Goal: Information Seeking & Learning: Learn about a topic

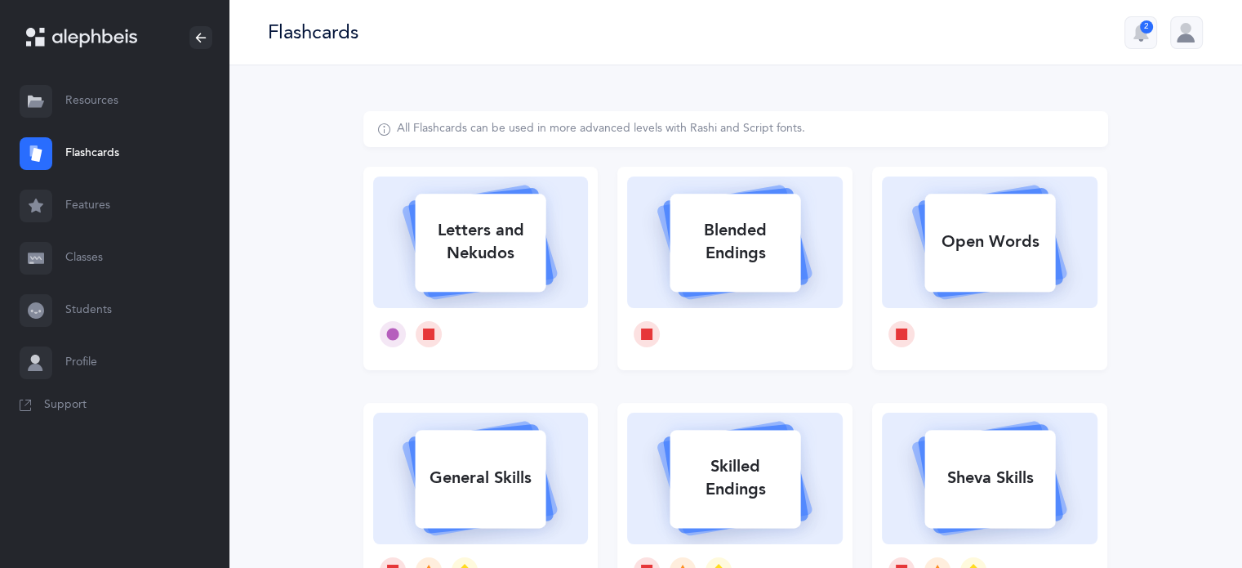
select select
select select "single"
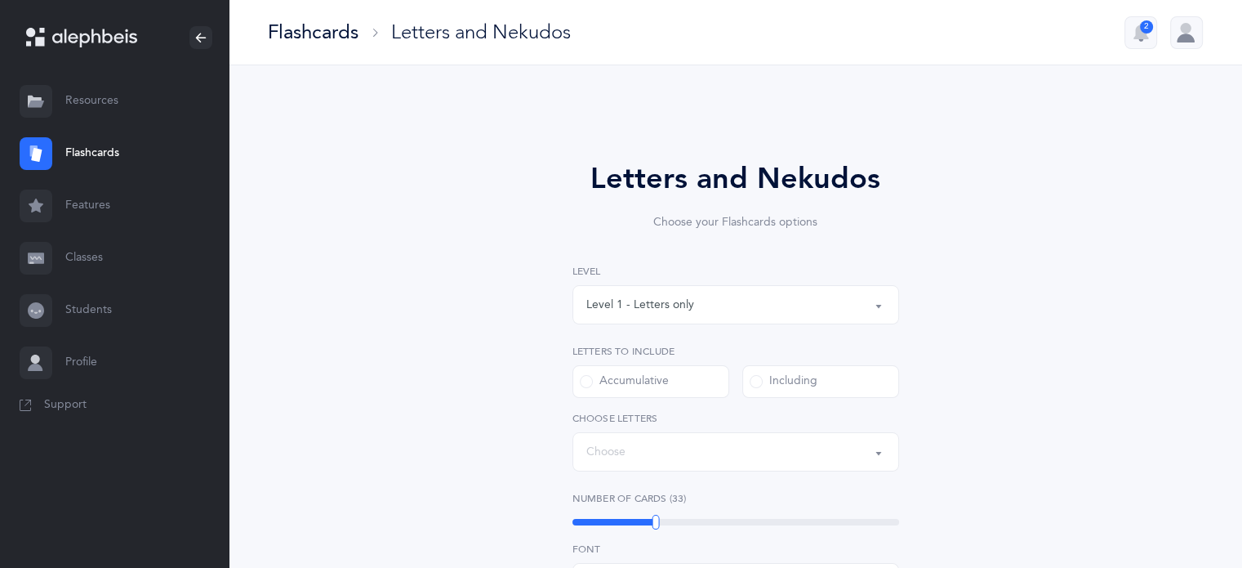
click at [481, 266] on div "Letters and Nekudos Choose your Flashcards options Level 1 - Letters only Level…" at bounding box center [735, 564] width 745 height 907
select select "27"
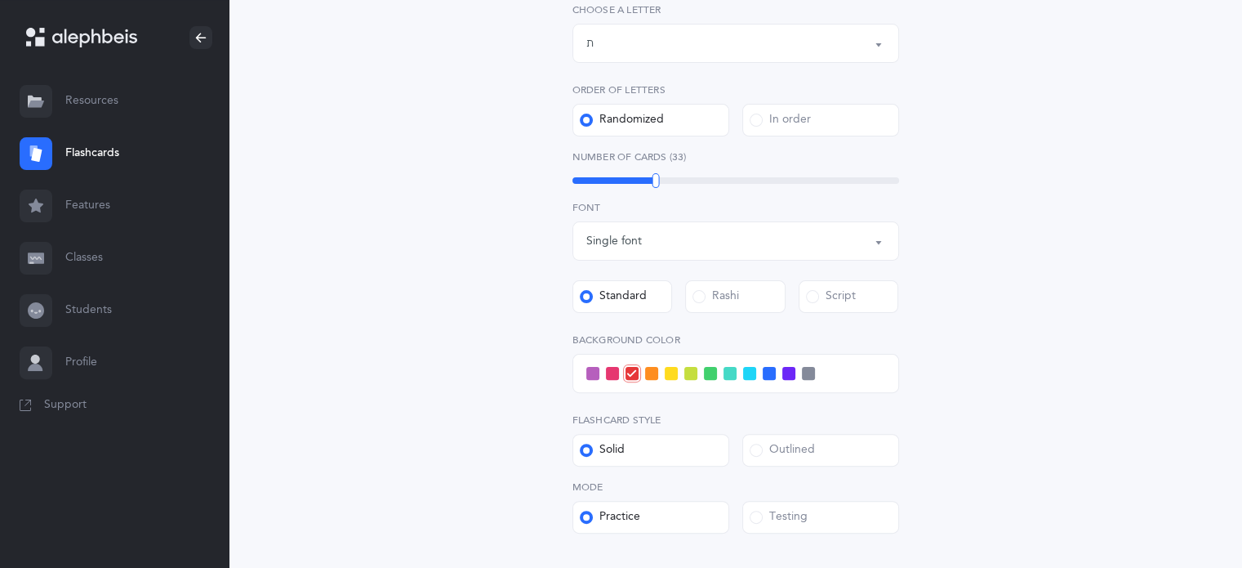
scroll to position [399, 0]
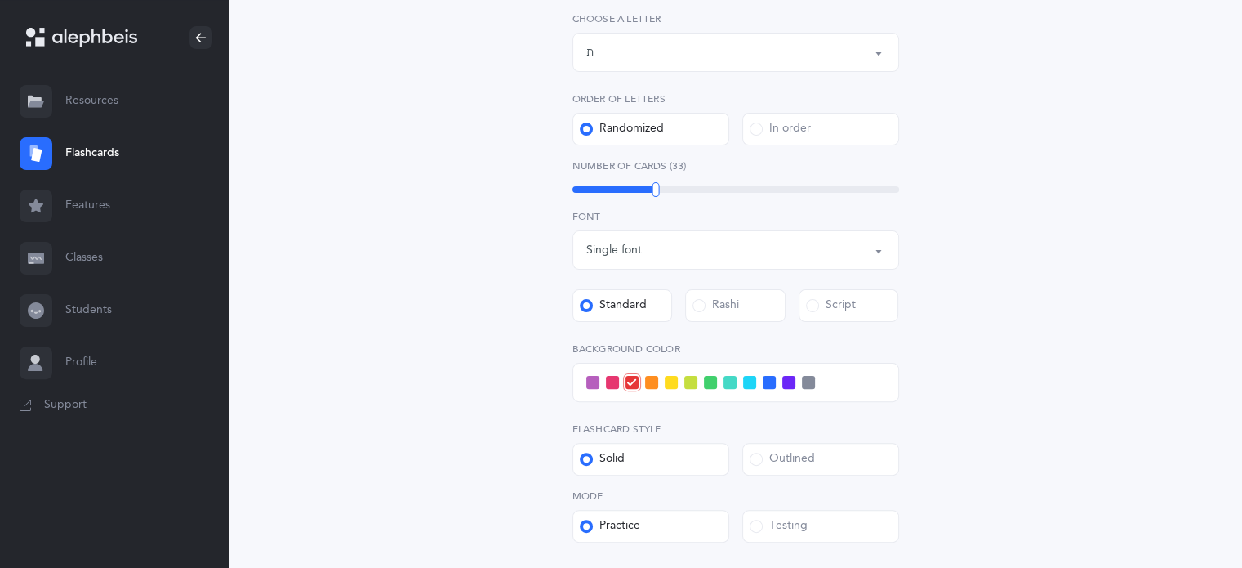
click at [701, 385] on div at bounding box center [735, 382] width 327 height 39
click at [692, 388] on span at bounding box center [690, 382] width 13 height 13
click at [0, 0] on input "checkbox" at bounding box center [0, 0] width 0 height 0
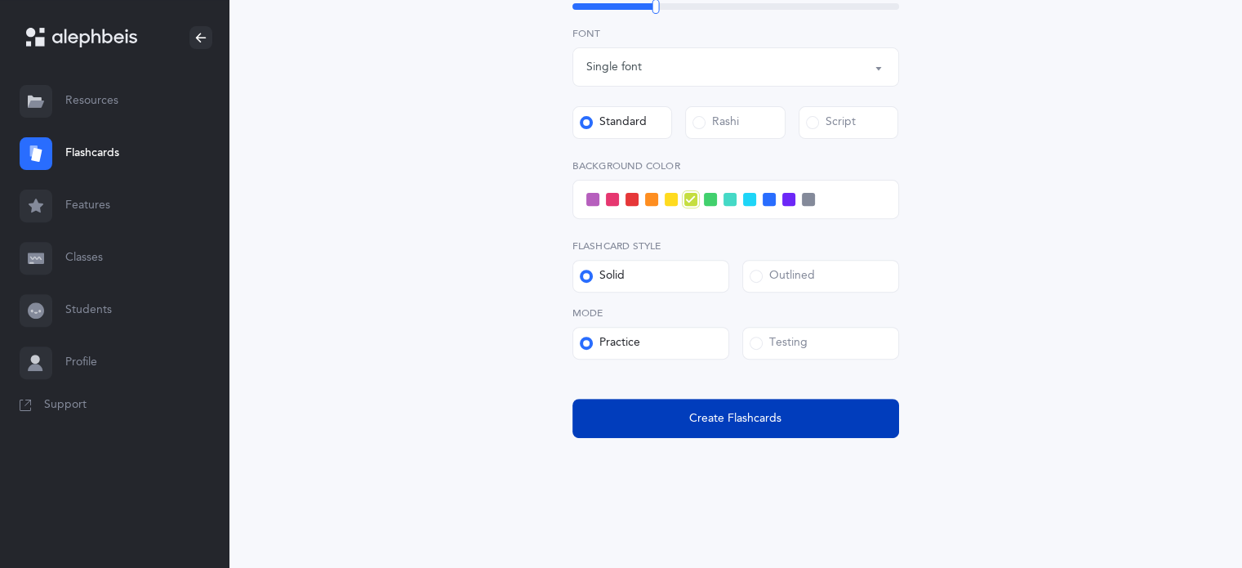
click at [785, 418] on button "Create Flashcards" at bounding box center [735, 417] width 327 height 39
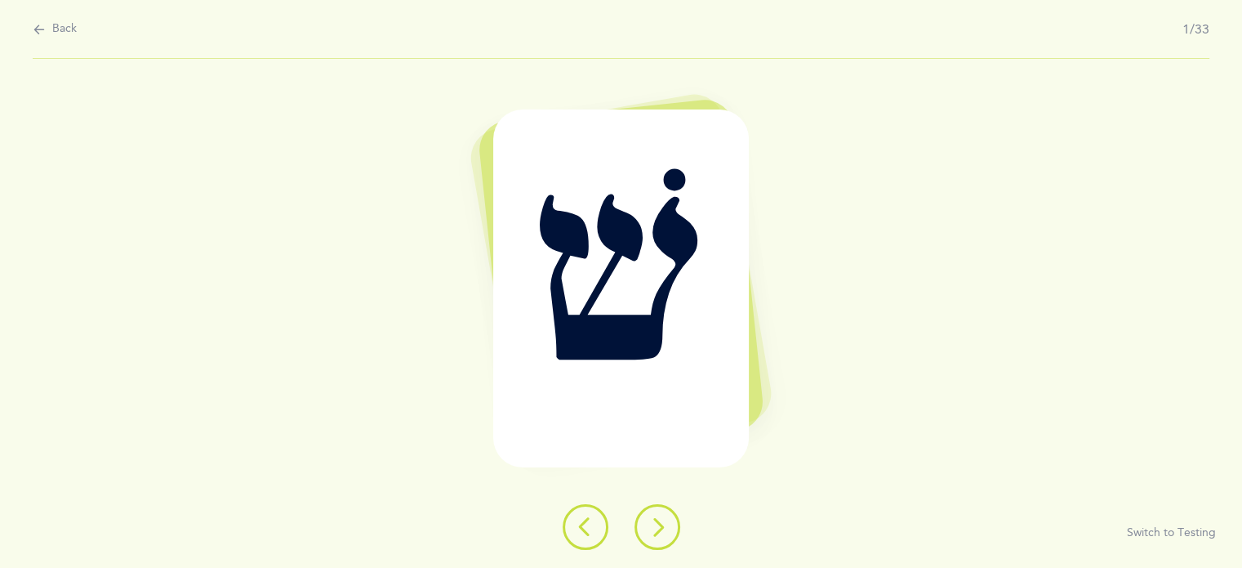
scroll to position [0, 0]
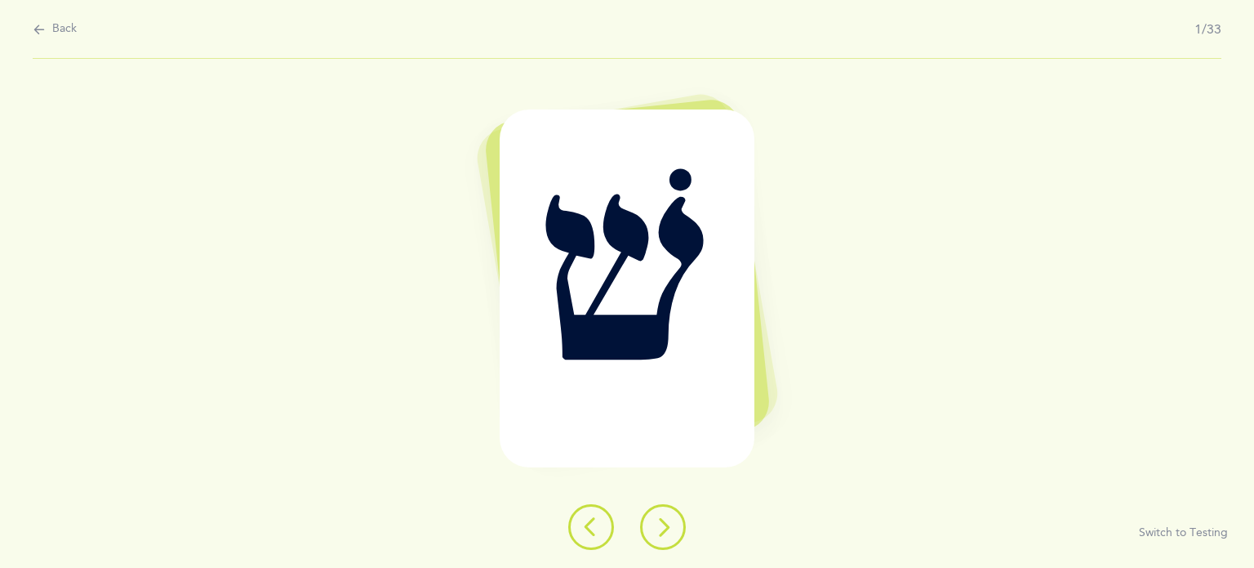
click at [665, 506] on button at bounding box center [663, 527] width 46 height 46
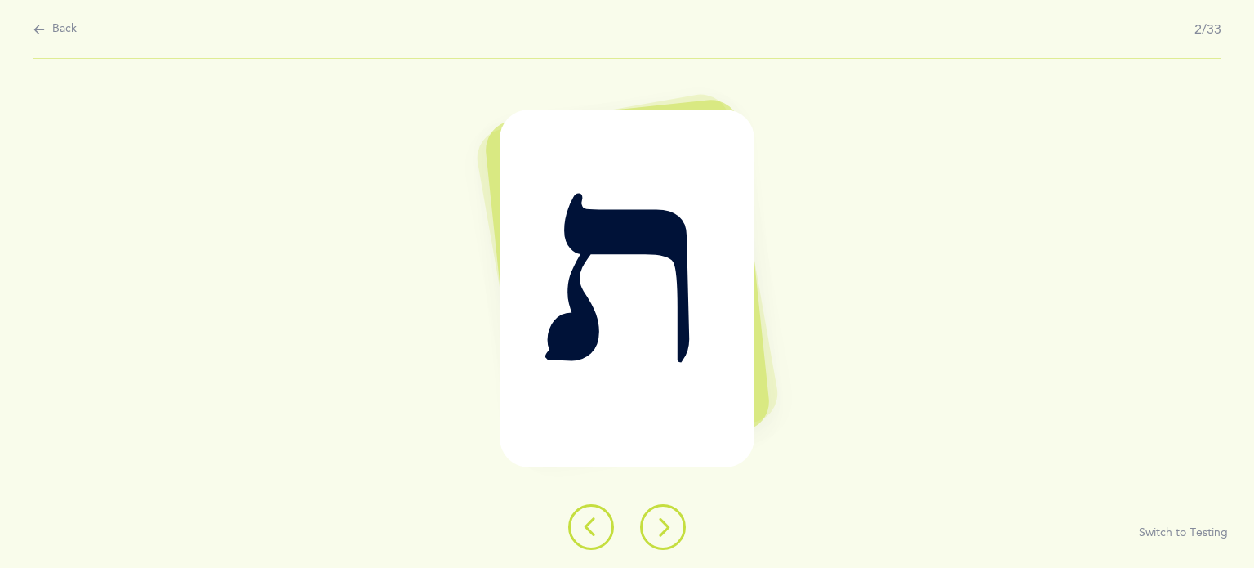
click at [667, 525] on icon at bounding box center [663, 527] width 20 height 20
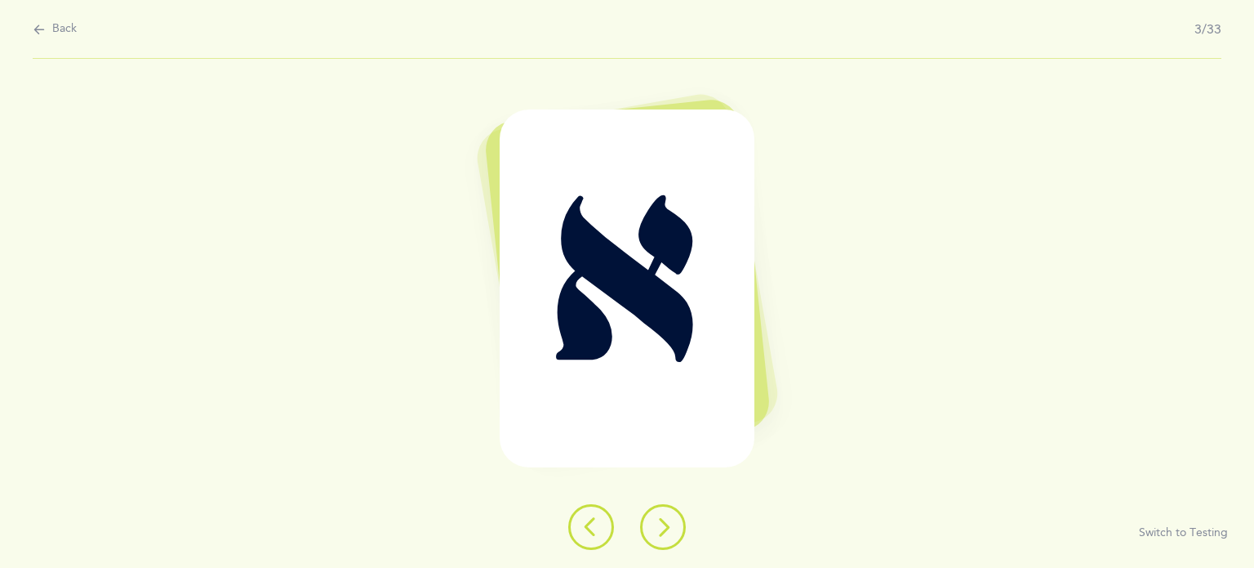
click at [667, 525] on icon at bounding box center [663, 527] width 20 height 20
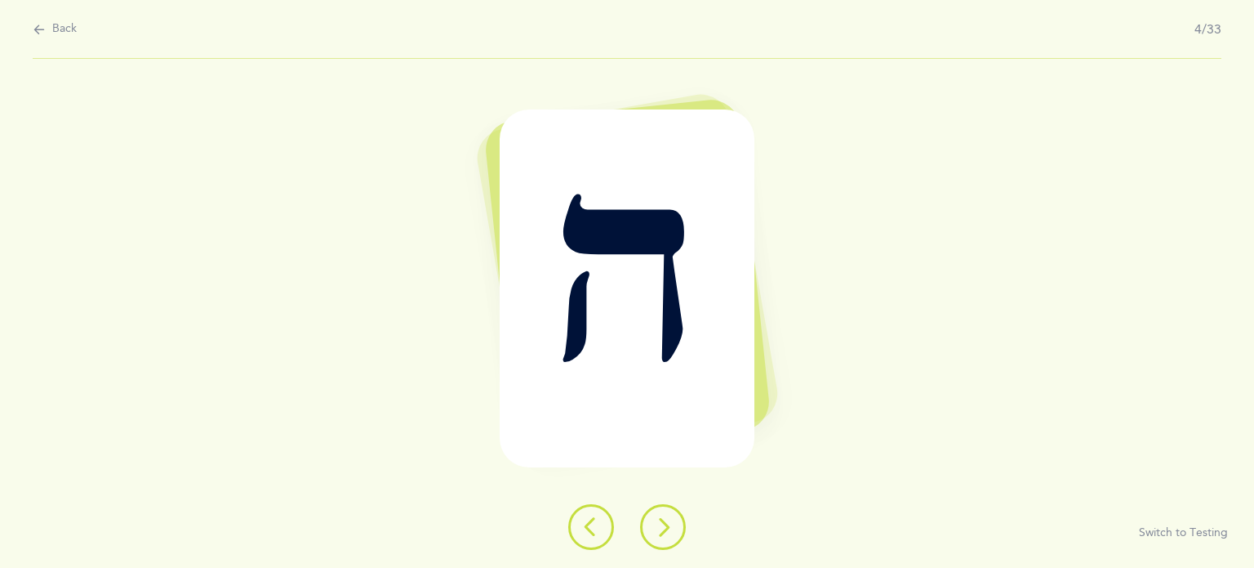
click at [667, 525] on icon at bounding box center [663, 527] width 20 height 20
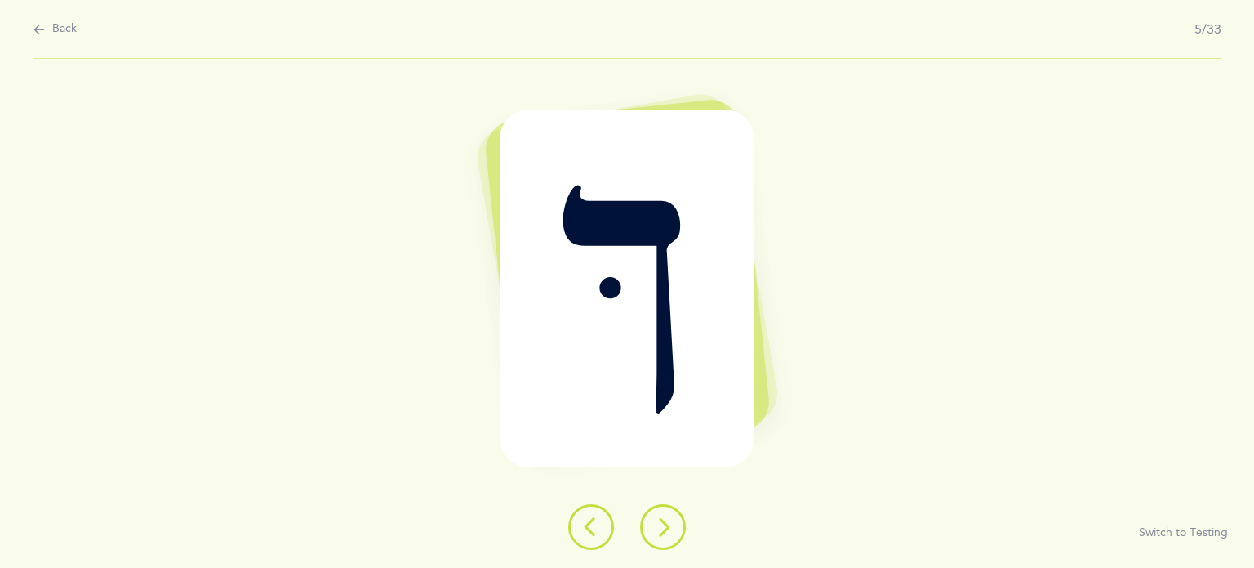
click at [667, 525] on icon at bounding box center [663, 527] width 20 height 20
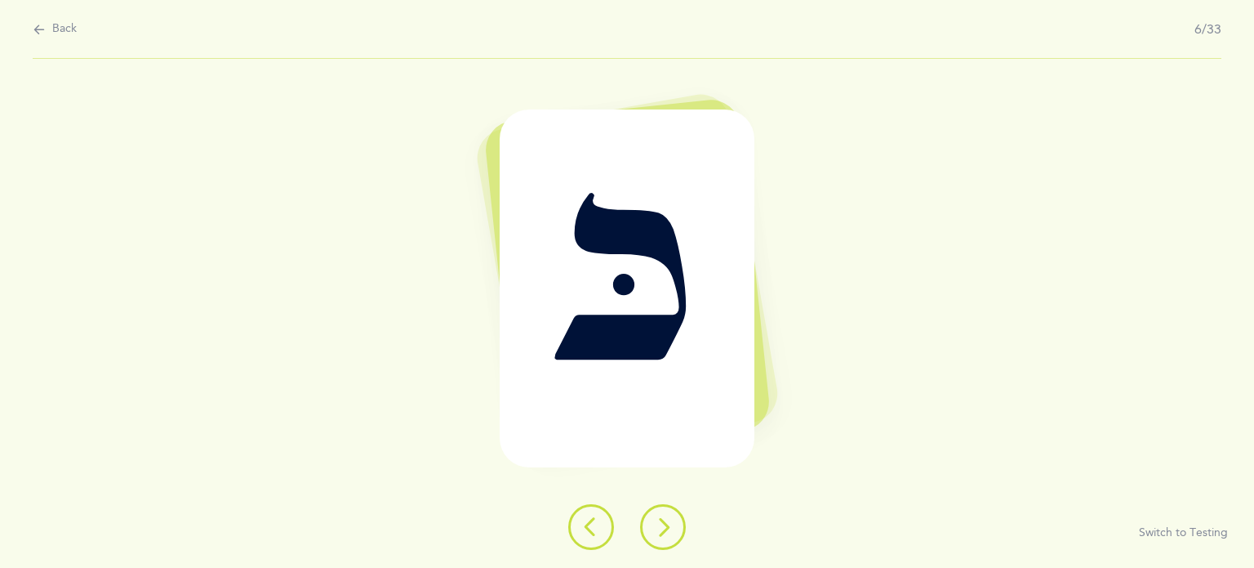
click at [667, 527] on icon at bounding box center [663, 527] width 20 height 20
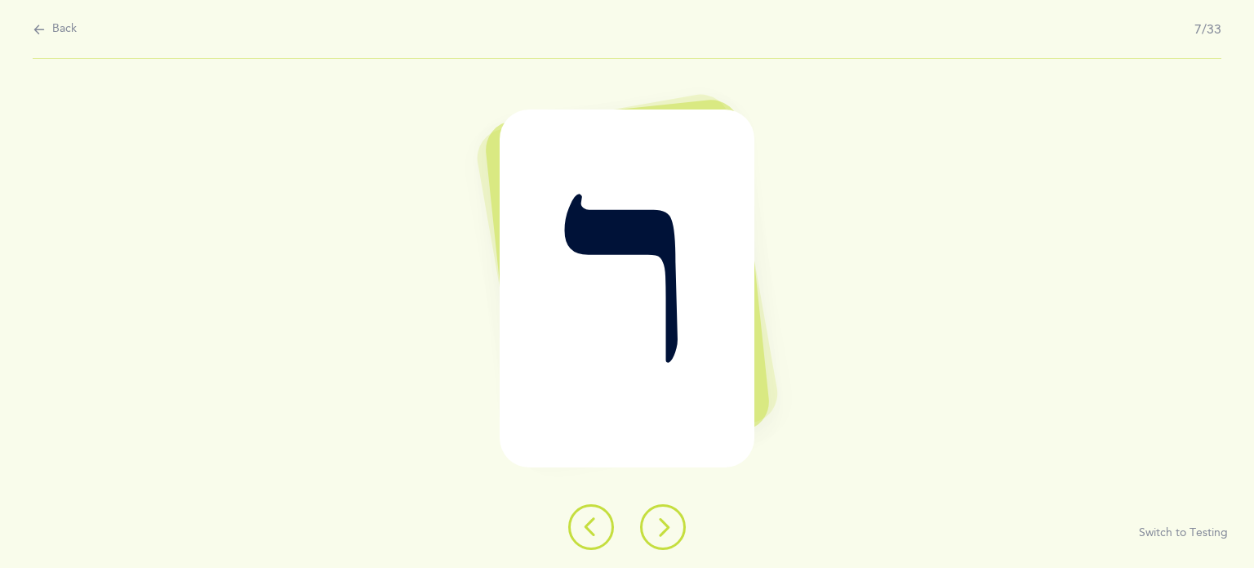
click at [667, 527] on icon at bounding box center [663, 527] width 20 height 20
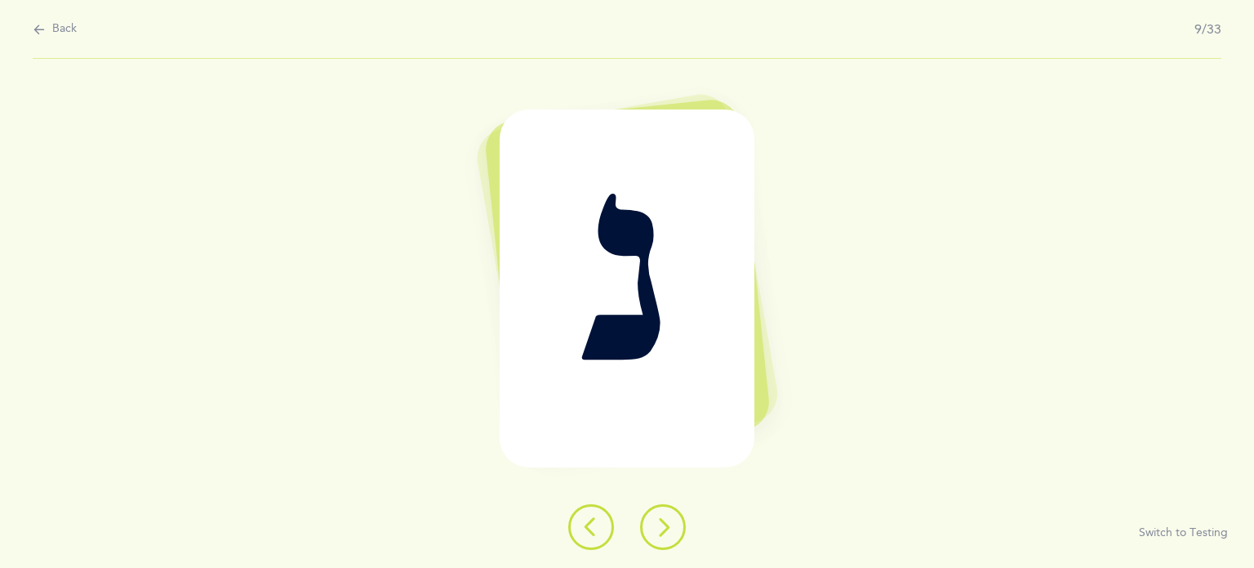
click at [667, 527] on icon at bounding box center [663, 527] width 20 height 20
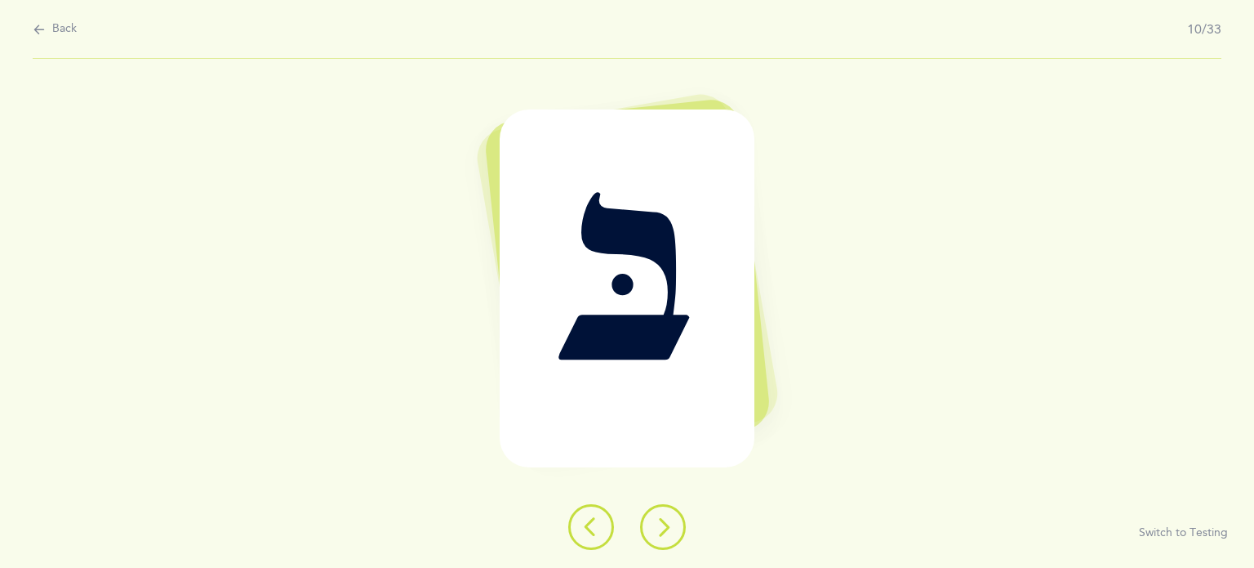
click at [667, 527] on icon at bounding box center [663, 527] width 20 height 20
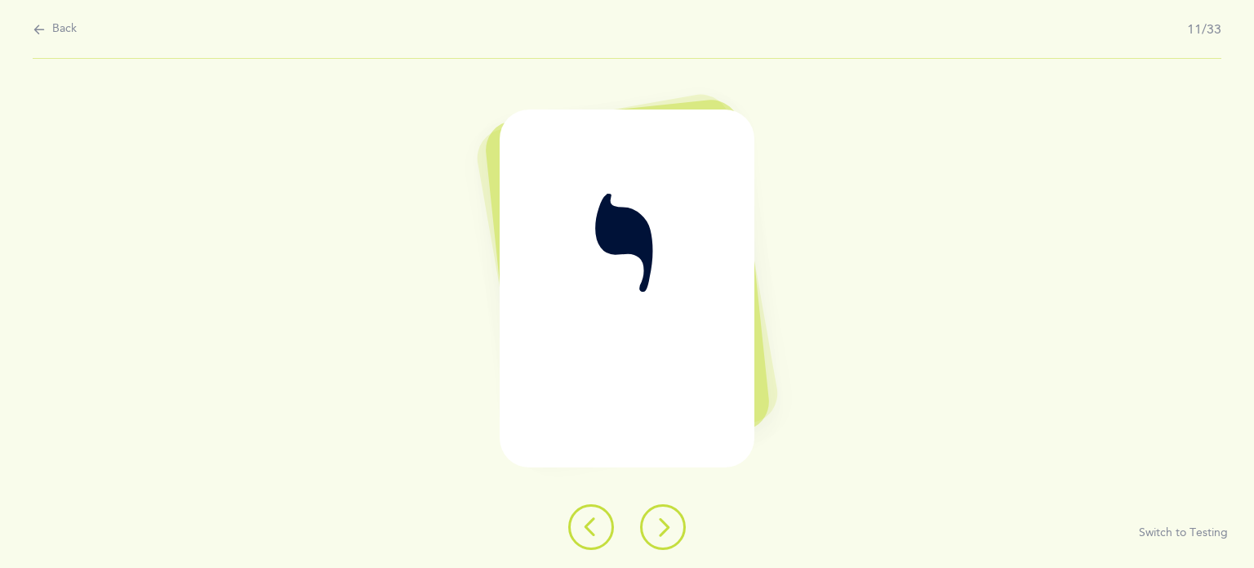
click at [667, 527] on icon at bounding box center [663, 527] width 20 height 20
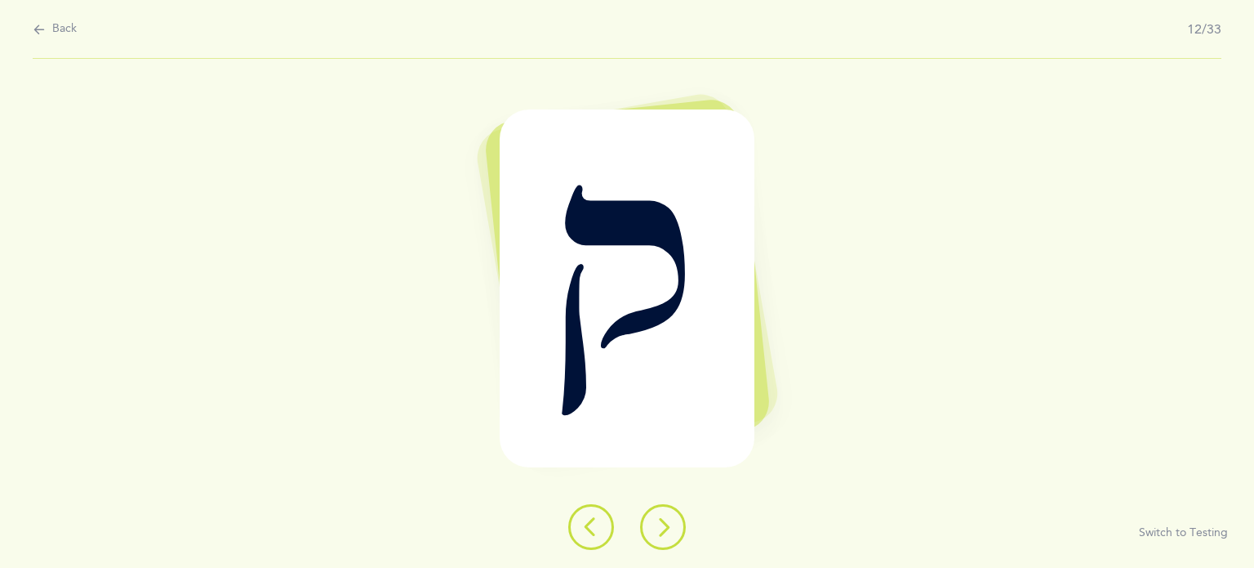
click at [667, 527] on icon at bounding box center [663, 527] width 20 height 20
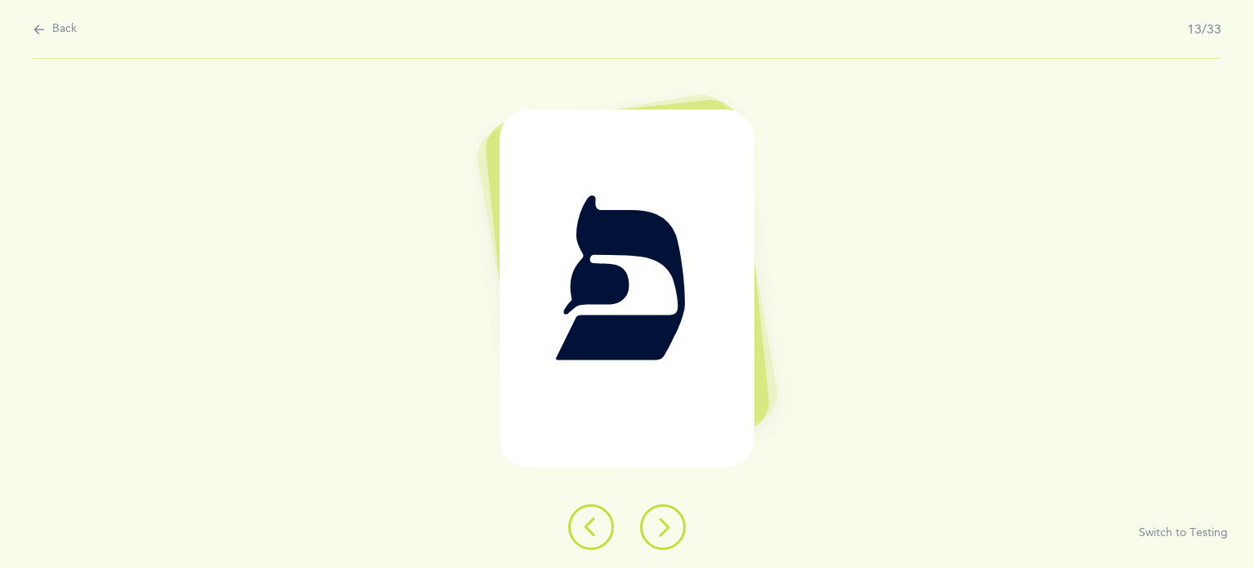
click at [667, 527] on icon at bounding box center [663, 527] width 20 height 20
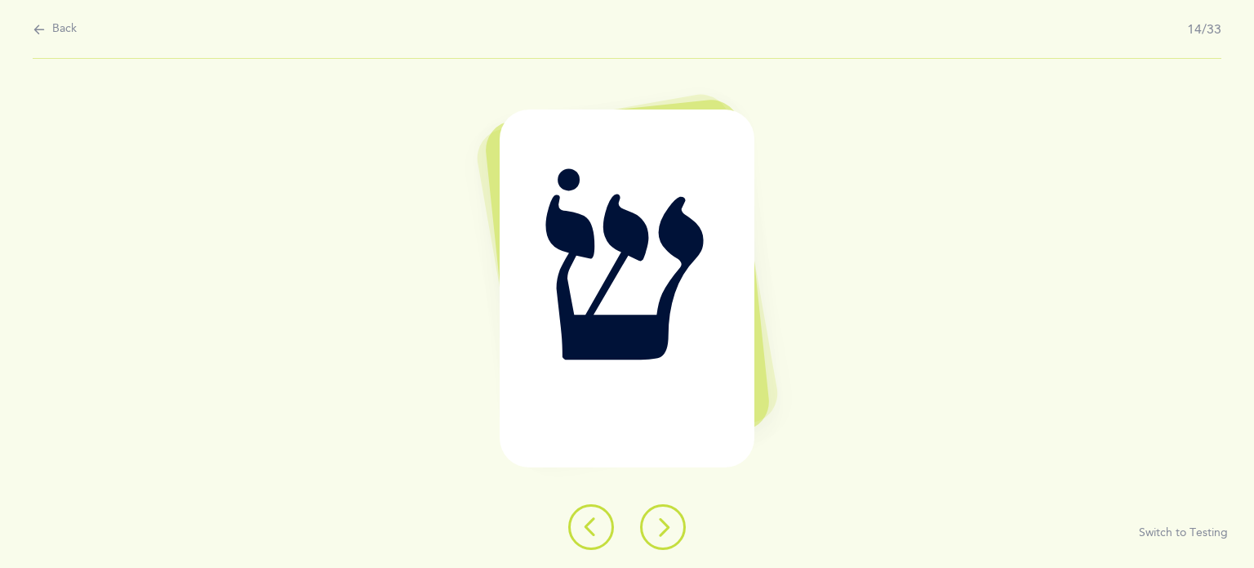
click at [667, 527] on icon at bounding box center [663, 527] width 20 height 20
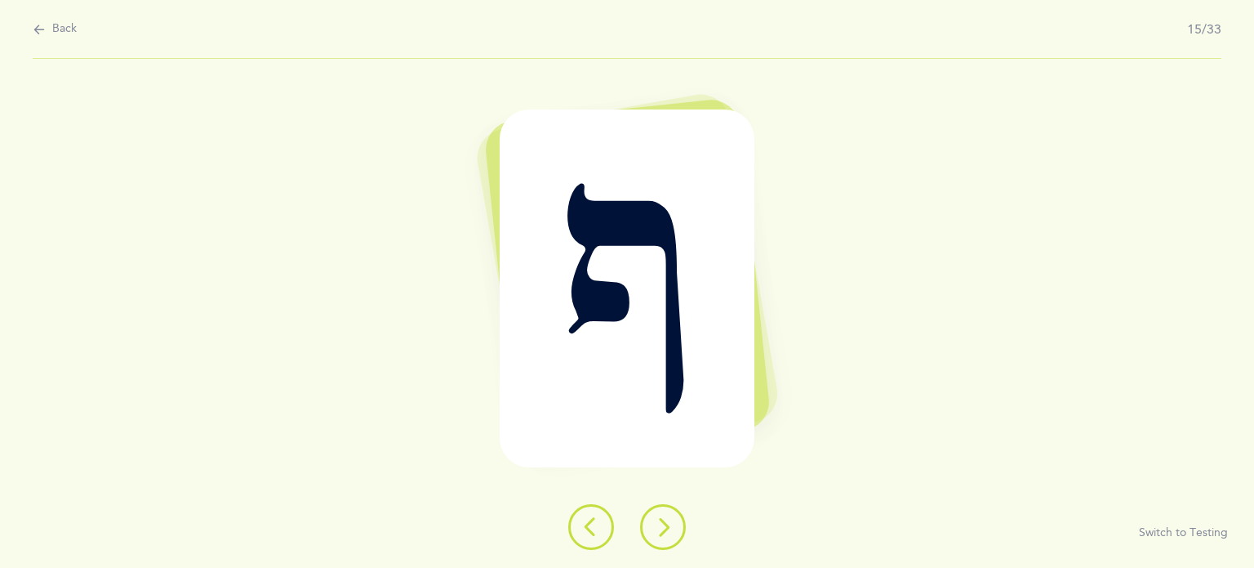
click at [667, 527] on icon at bounding box center [663, 527] width 20 height 20
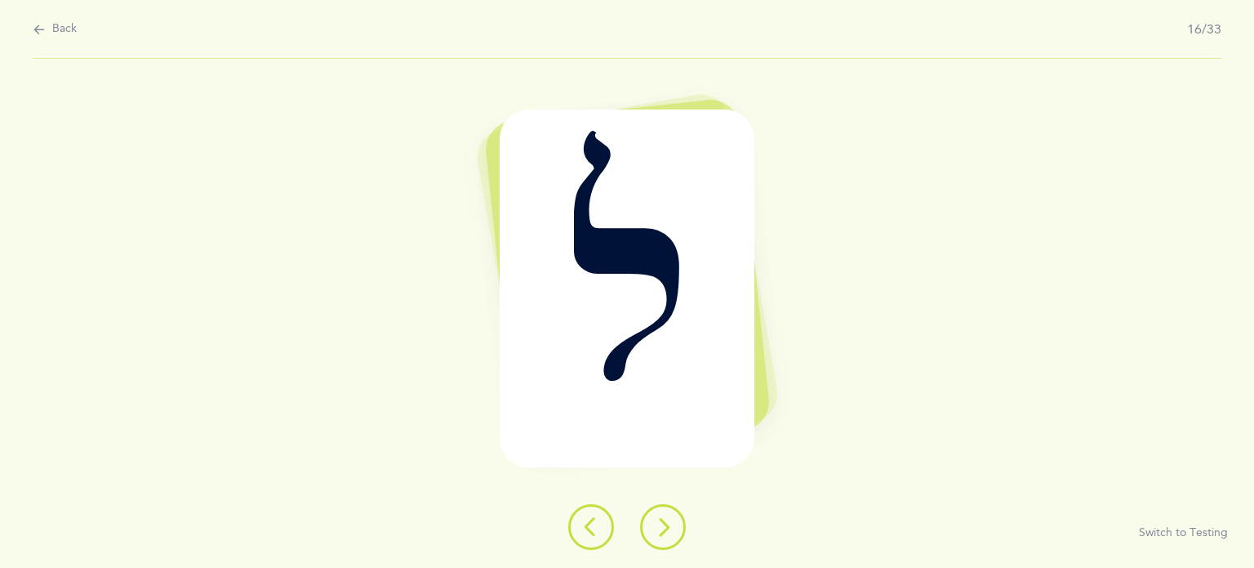
click at [667, 527] on icon at bounding box center [663, 527] width 20 height 20
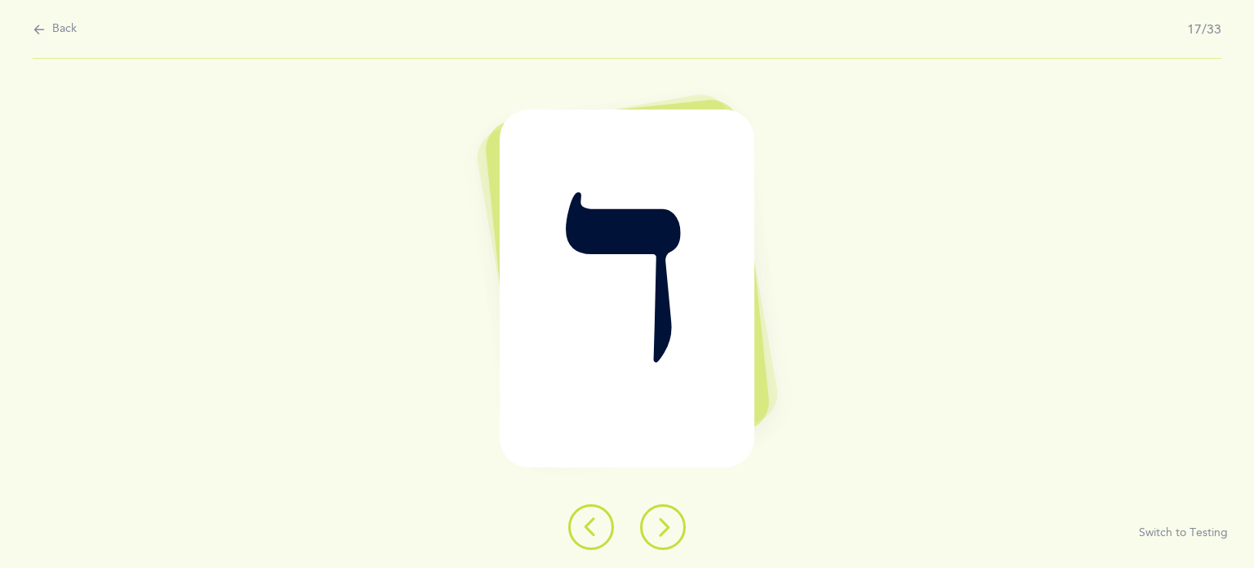
click at [667, 527] on icon at bounding box center [663, 527] width 20 height 20
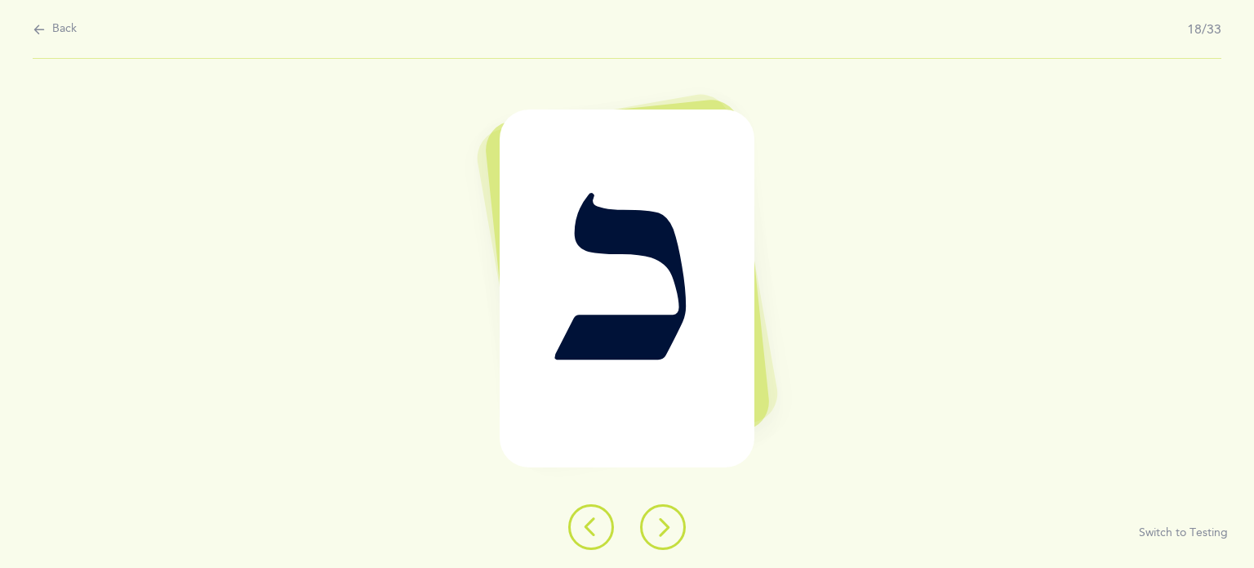
click at [667, 527] on icon at bounding box center [663, 527] width 20 height 20
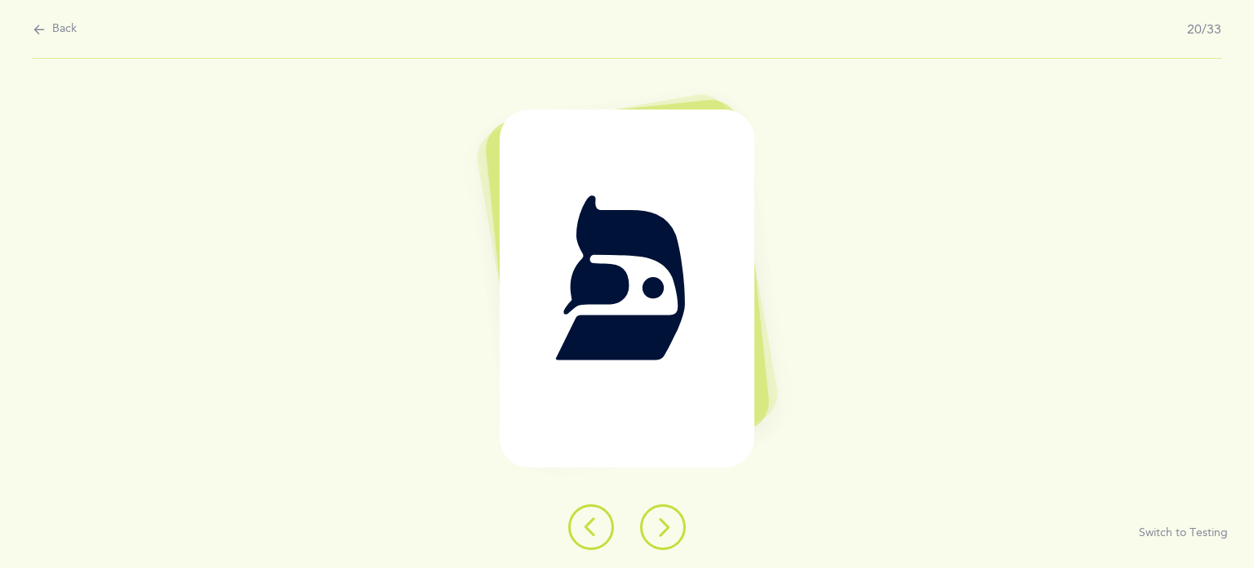
click at [667, 527] on icon at bounding box center [663, 527] width 20 height 20
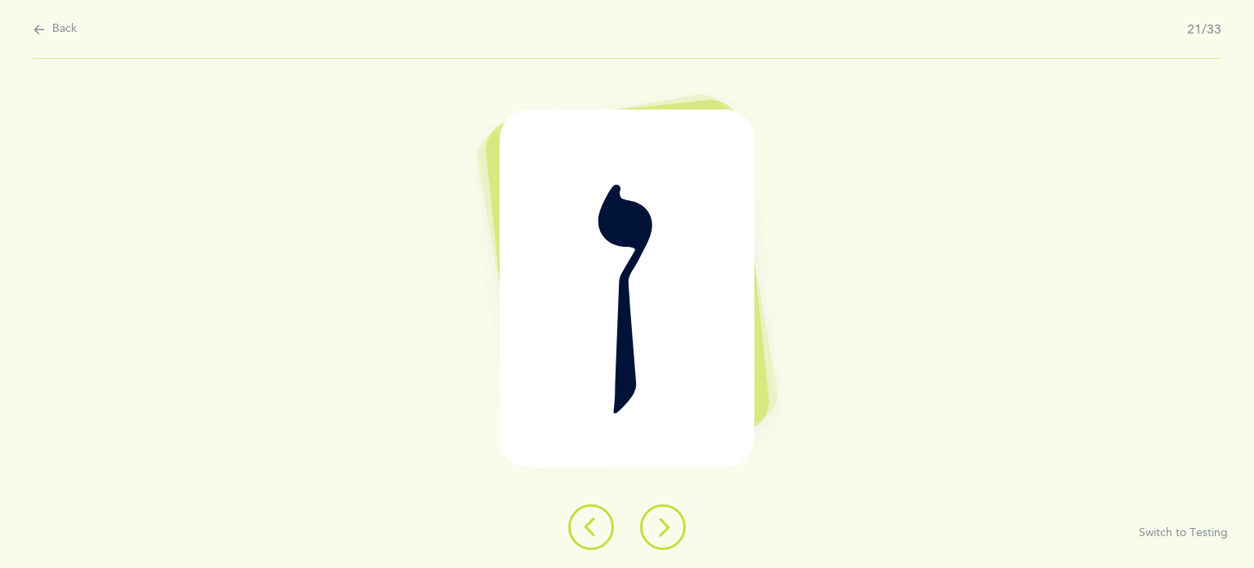
click at [667, 527] on icon at bounding box center [663, 527] width 20 height 20
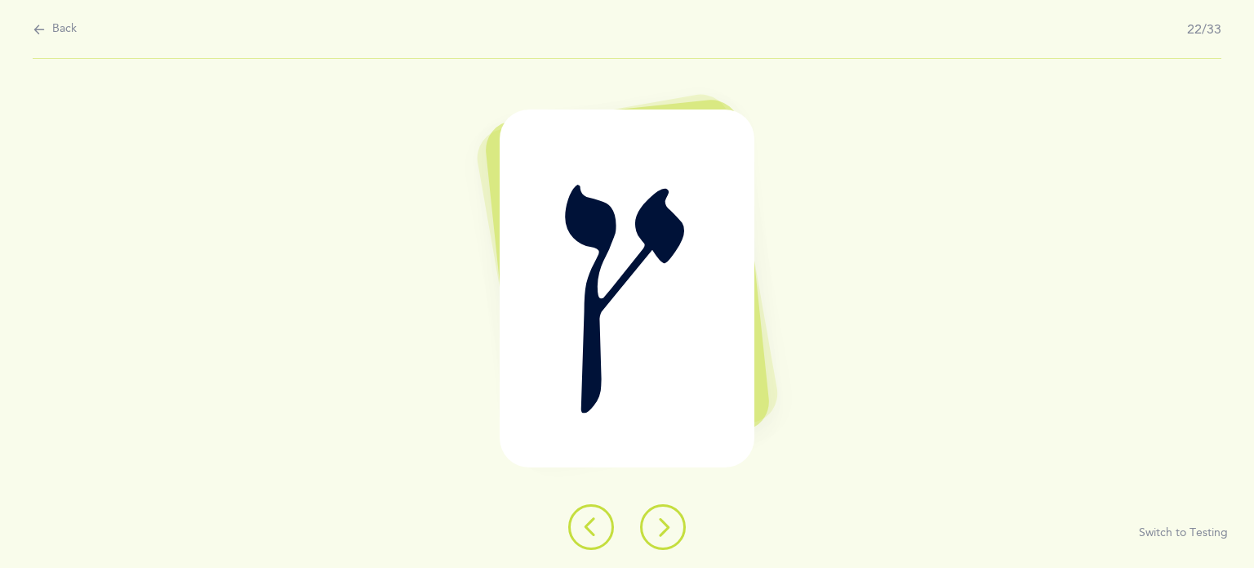
click at [667, 527] on icon at bounding box center [663, 527] width 20 height 20
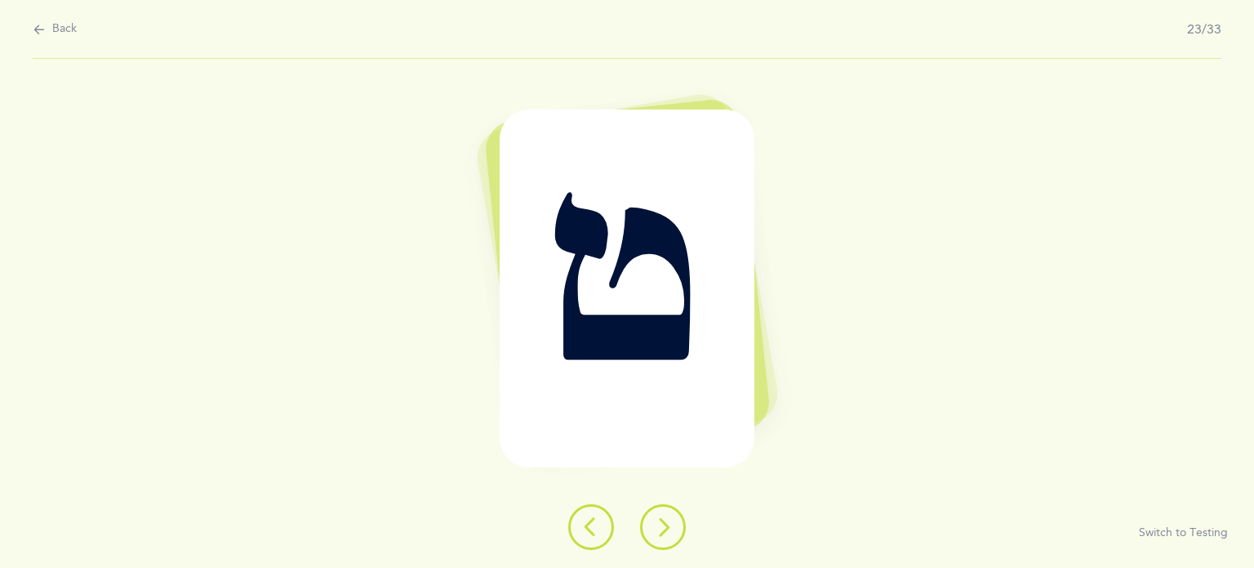
drag, startPoint x: 667, startPoint y: 527, endPoint x: 708, endPoint y: 300, distance: 230.6
click at [708, 300] on div "ט Switch to Testing" at bounding box center [627, 313] width 1254 height 509
click at [665, 527] on icon at bounding box center [663, 527] width 20 height 20
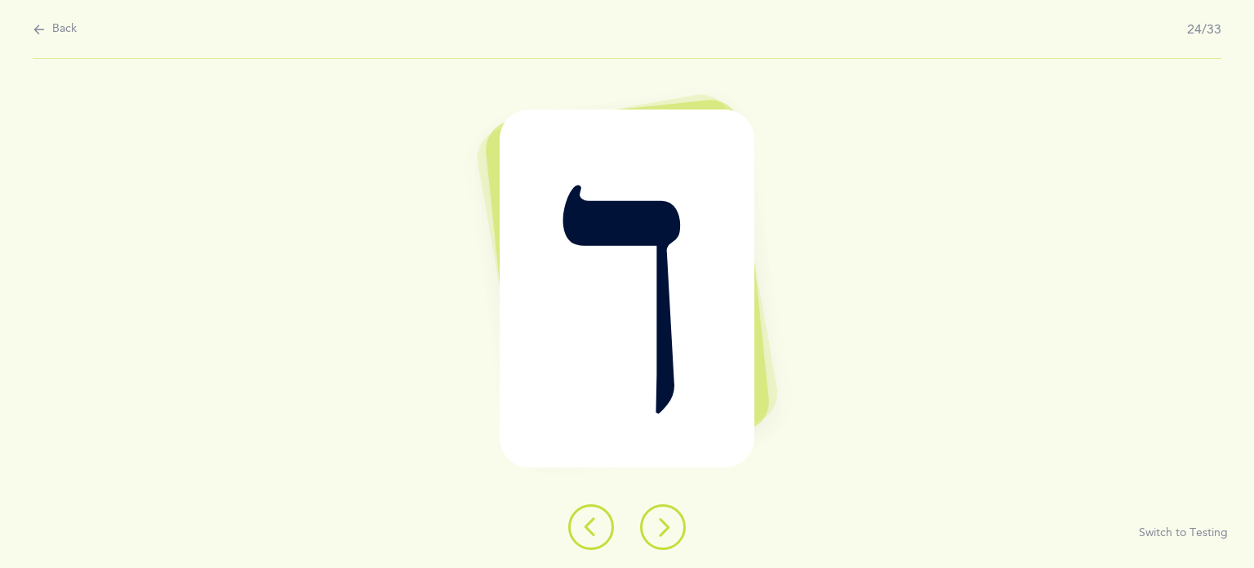
click at [665, 527] on icon at bounding box center [663, 527] width 20 height 20
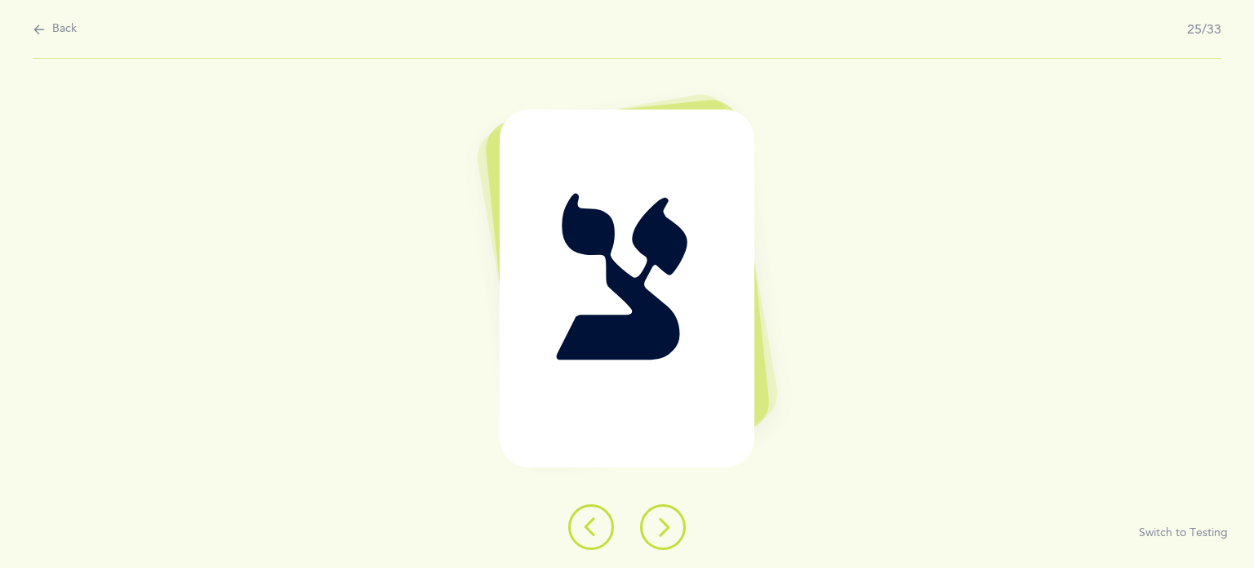
click at [665, 527] on icon at bounding box center [663, 527] width 20 height 20
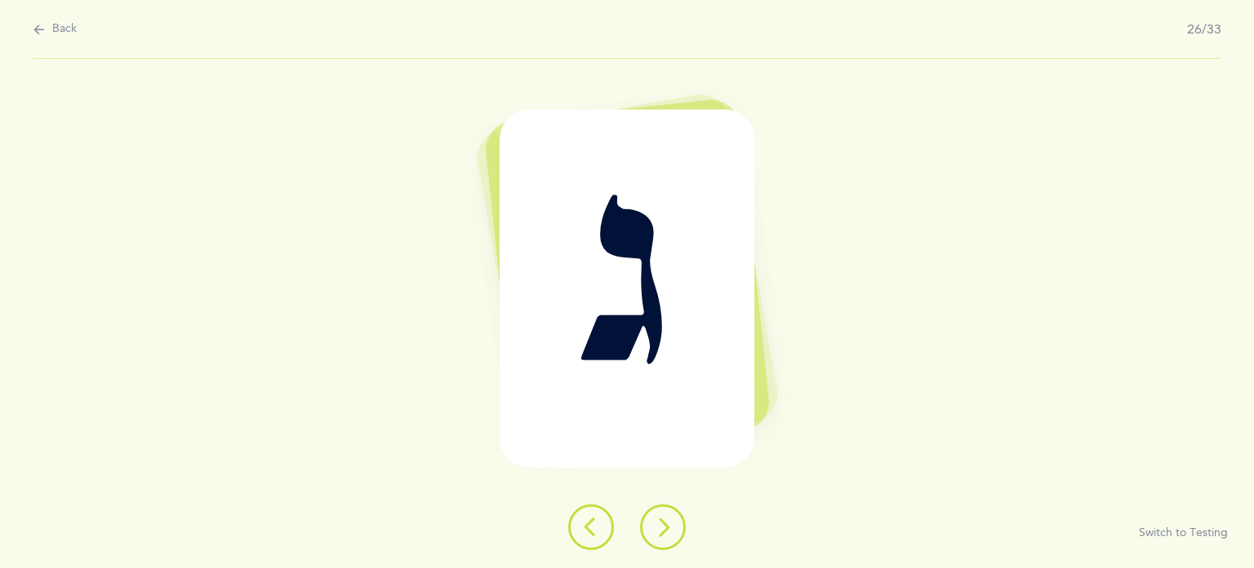
click at [665, 527] on icon at bounding box center [663, 527] width 20 height 20
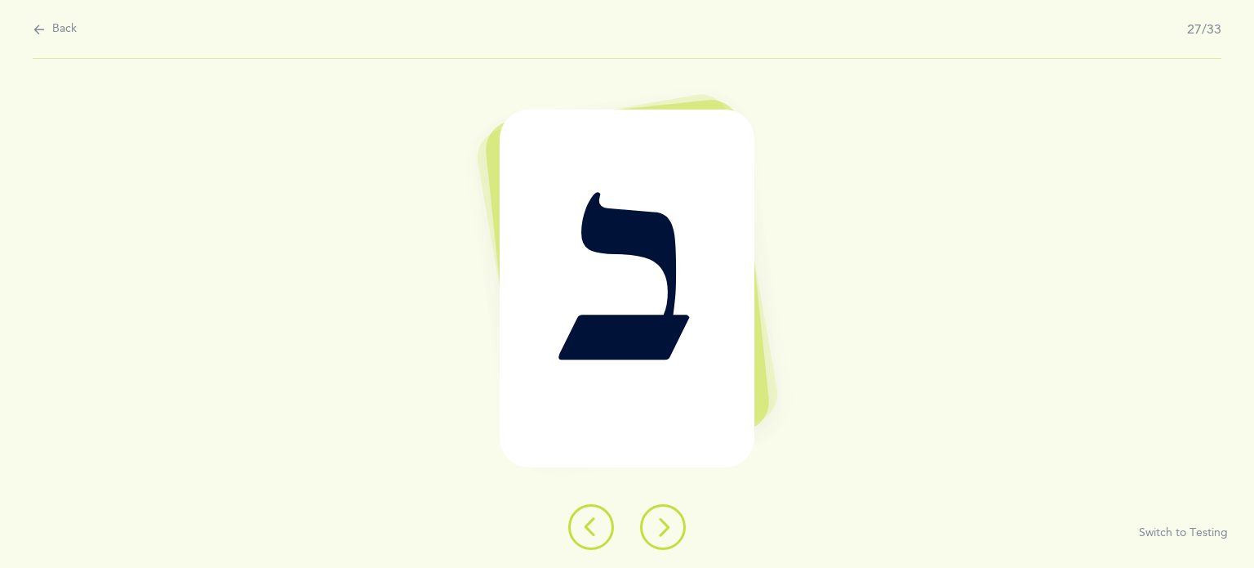
click at [665, 527] on icon at bounding box center [663, 527] width 20 height 20
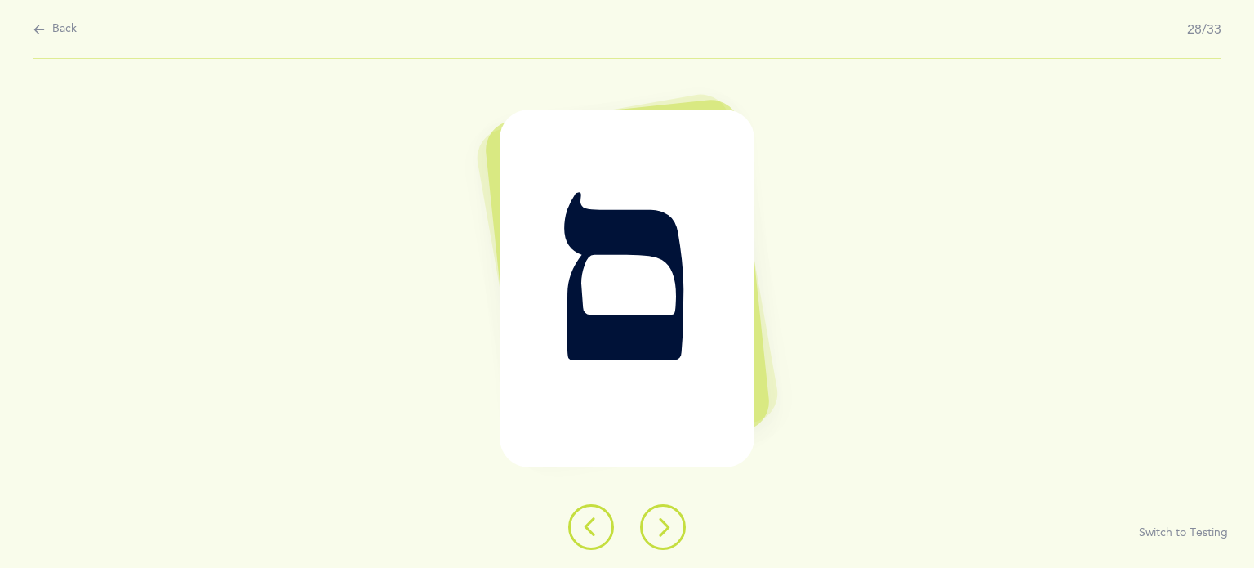
click at [665, 527] on icon at bounding box center [663, 527] width 20 height 20
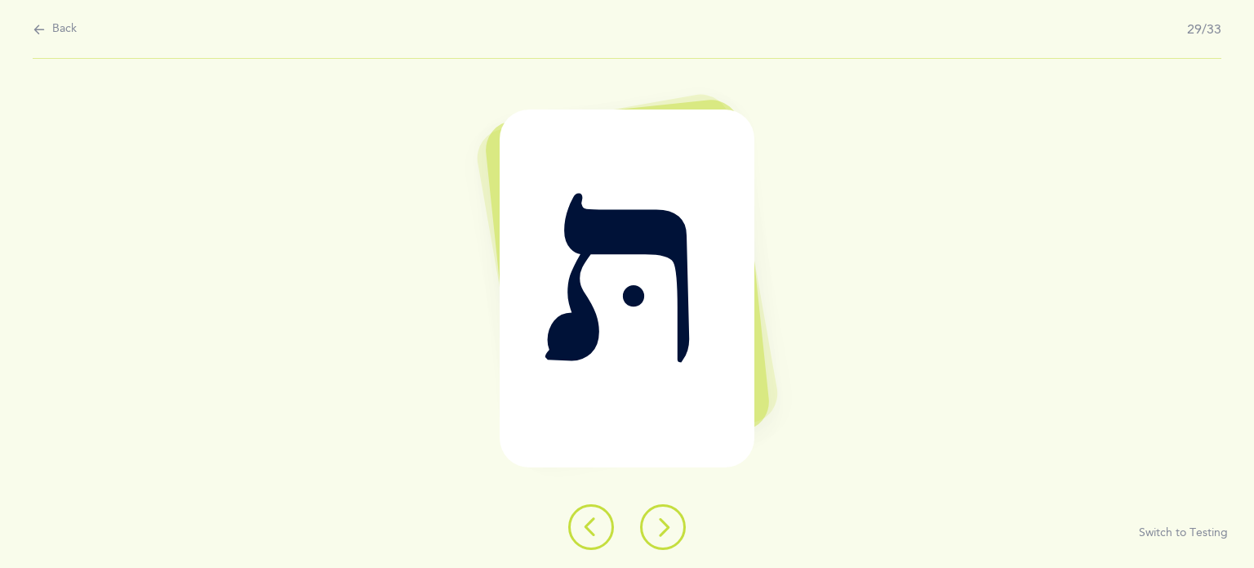
click at [665, 527] on icon at bounding box center [663, 527] width 20 height 20
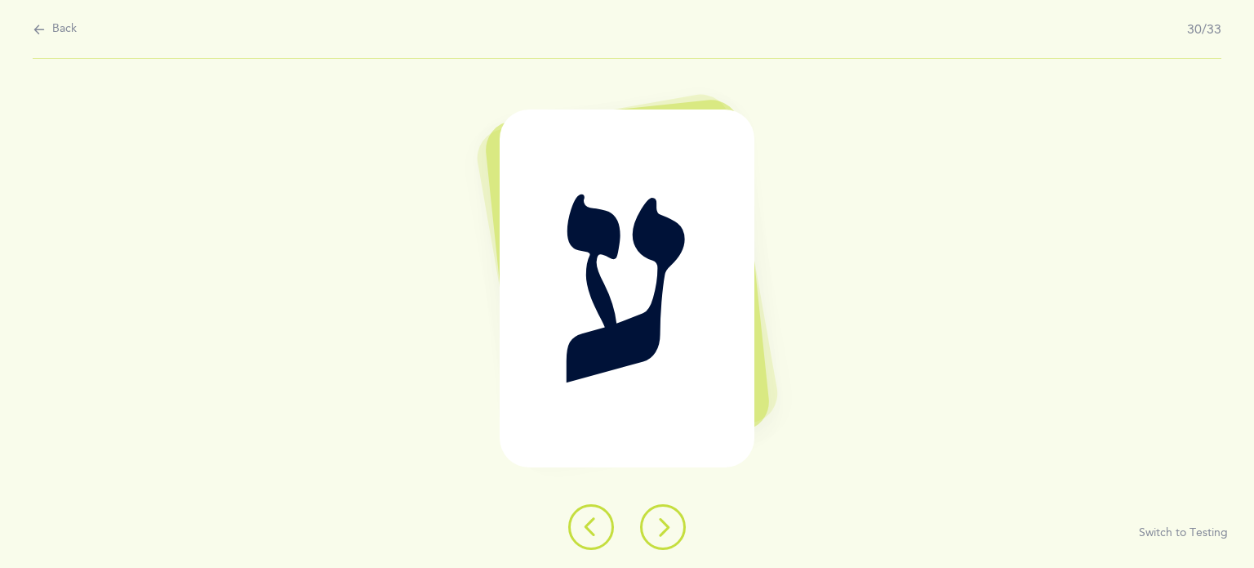
click at [665, 527] on icon at bounding box center [663, 527] width 20 height 20
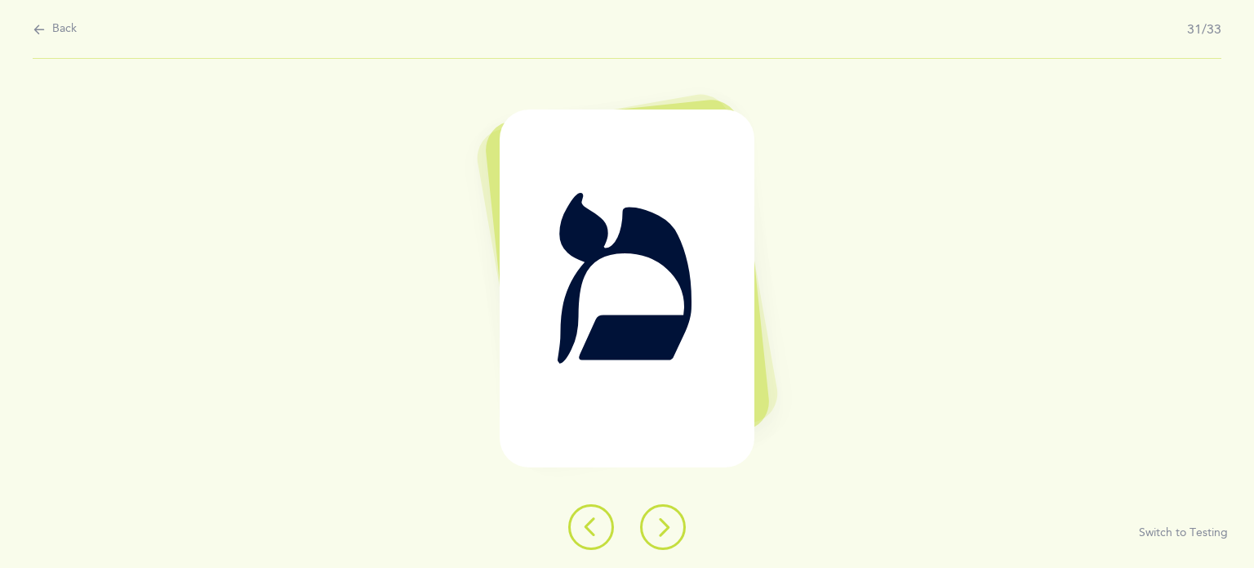
click at [665, 527] on icon at bounding box center [663, 527] width 20 height 20
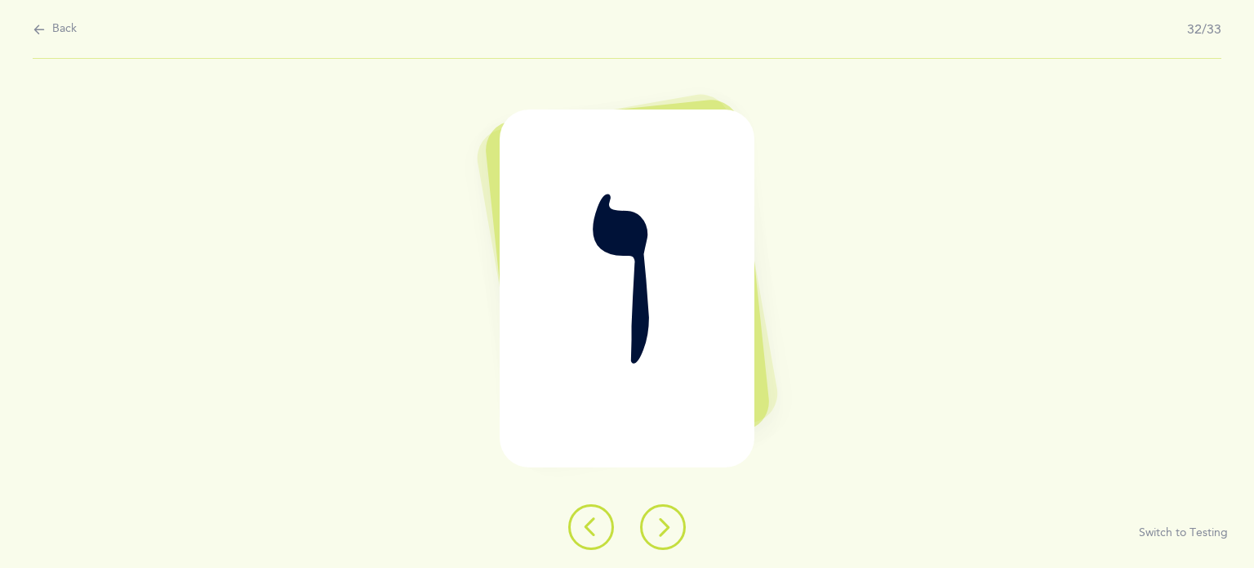
click at [665, 527] on icon at bounding box center [663, 527] width 20 height 20
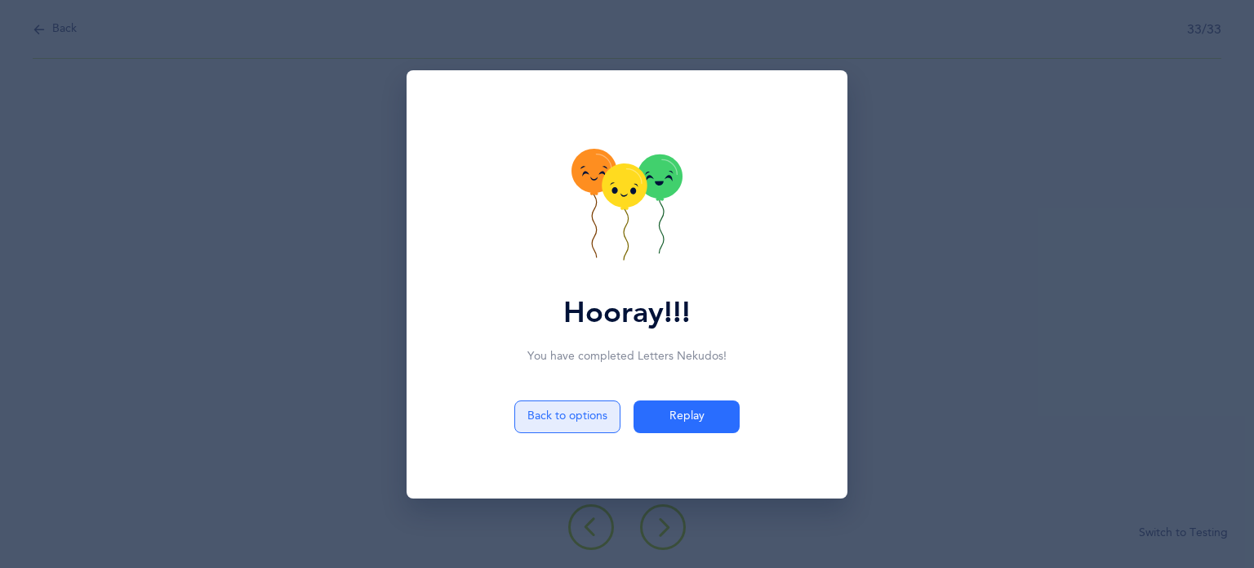
click at [545, 415] on button "Back to options" at bounding box center [567, 416] width 106 height 33
select select "27"
select select "single"
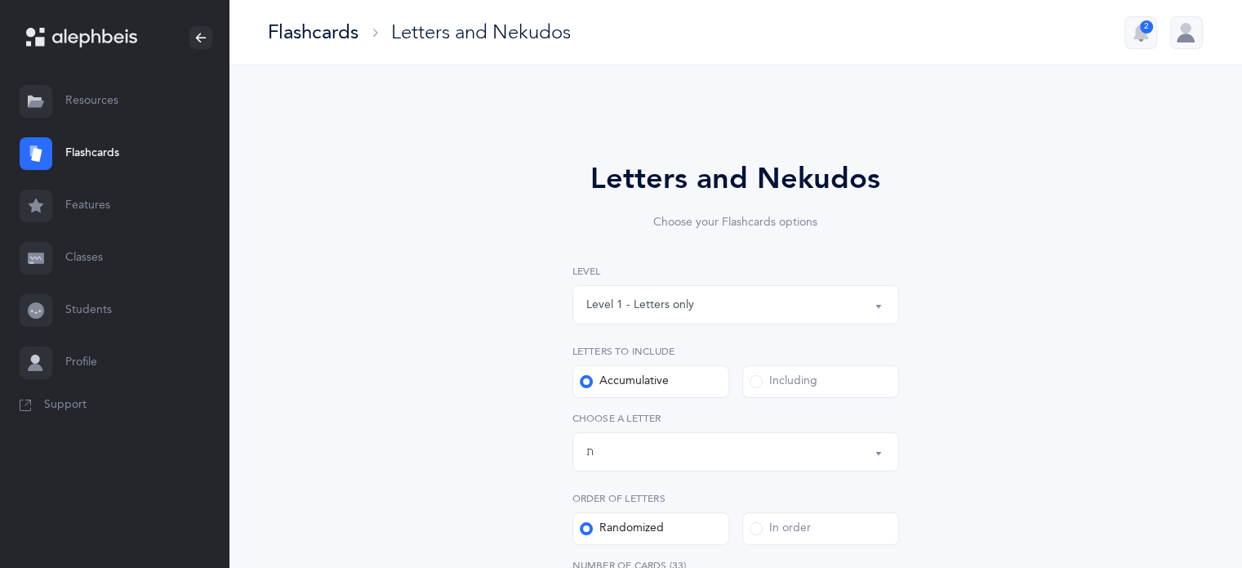
click at [665, 309] on div "Level 1 - Letters only" at bounding box center [640, 304] width 108 height 17
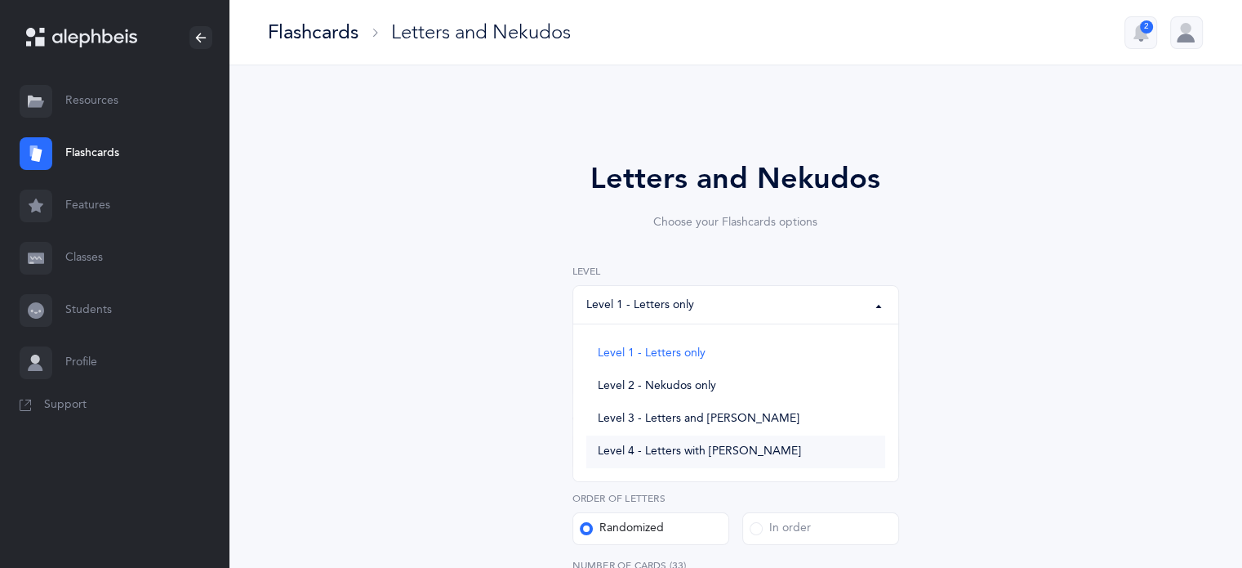
click at [683, 459] on link "Level 4 - Letters with Nekudos" at bounding box center [735, 451] width 299 height 33
select select "4"
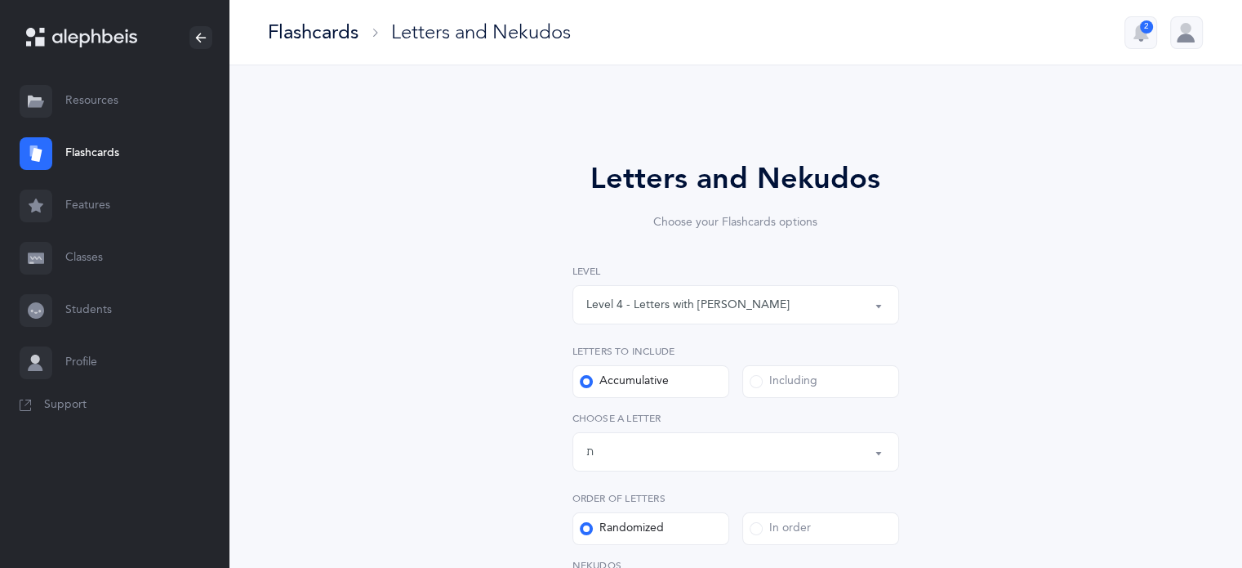
scroll to position [352, 0]
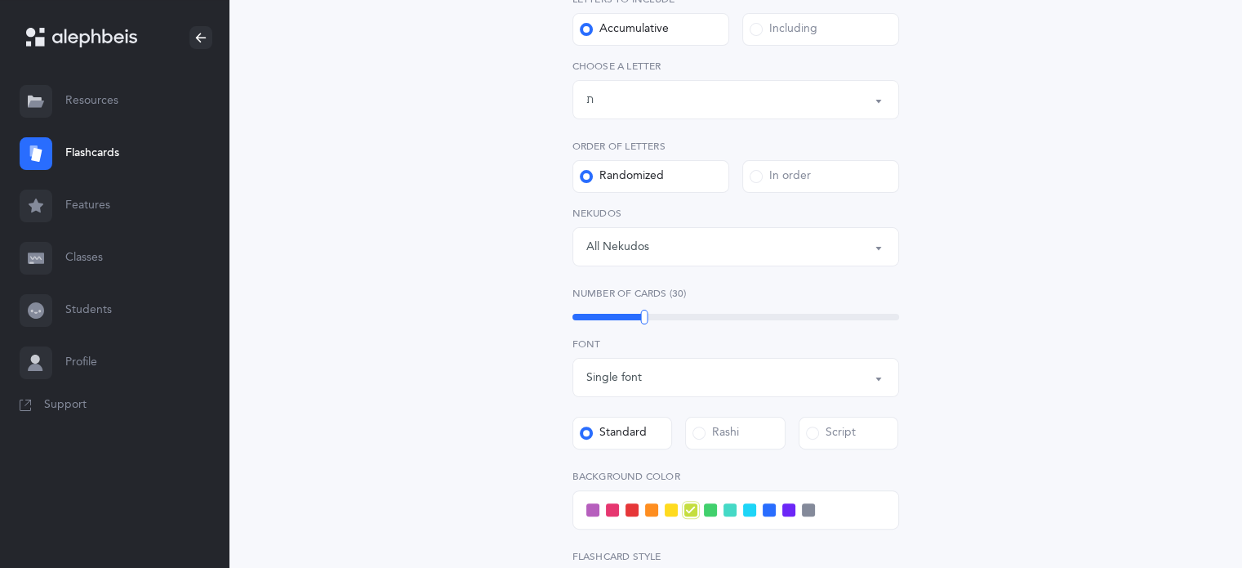
click at [792, 509] on span at bounding box center [788, 509] width 13 height 13
click at [0, 0] on input "checkbox" at bounding box center [0, 0] width 0 height 0
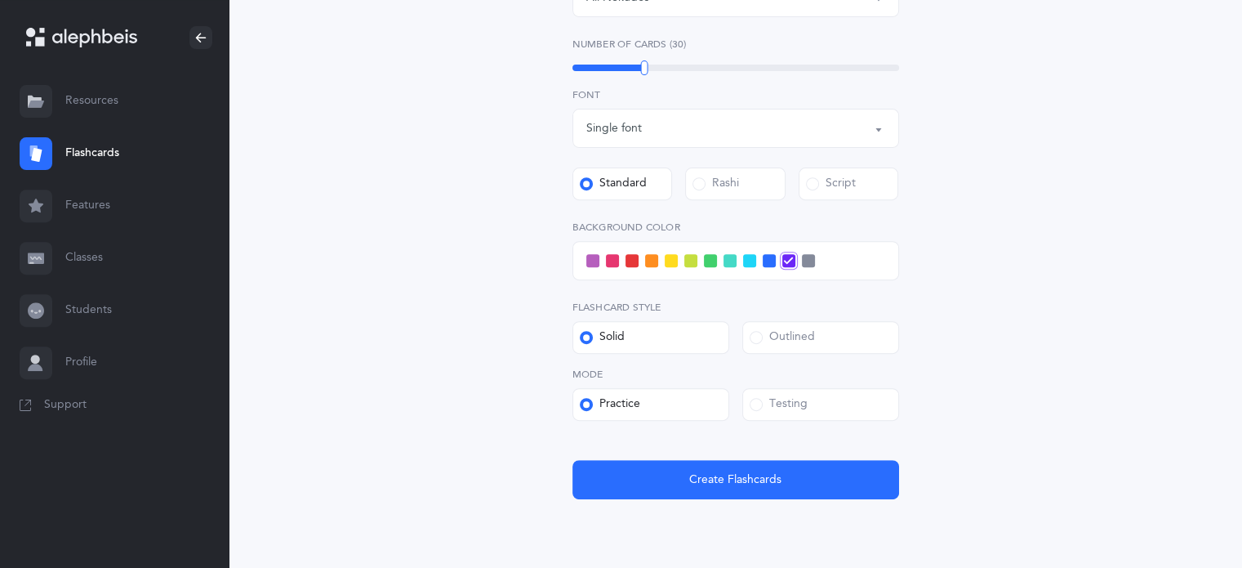
scroll to position [663, 0]
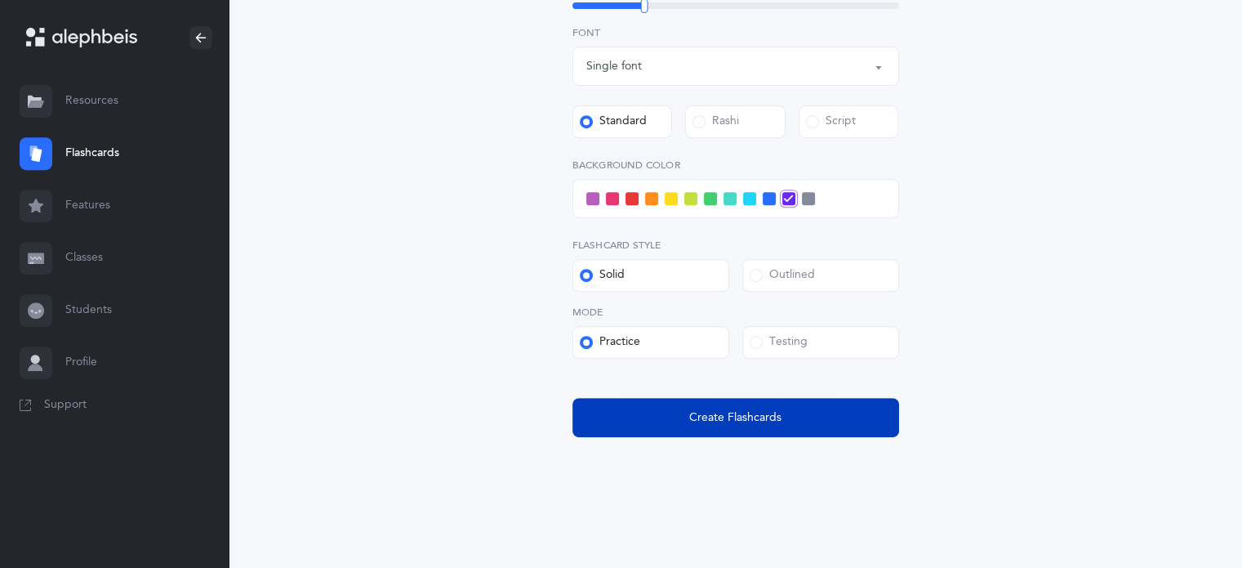
click at [710, 434] on button "Create Flashcards" at bounding box center [735, 417] width 327 height 39
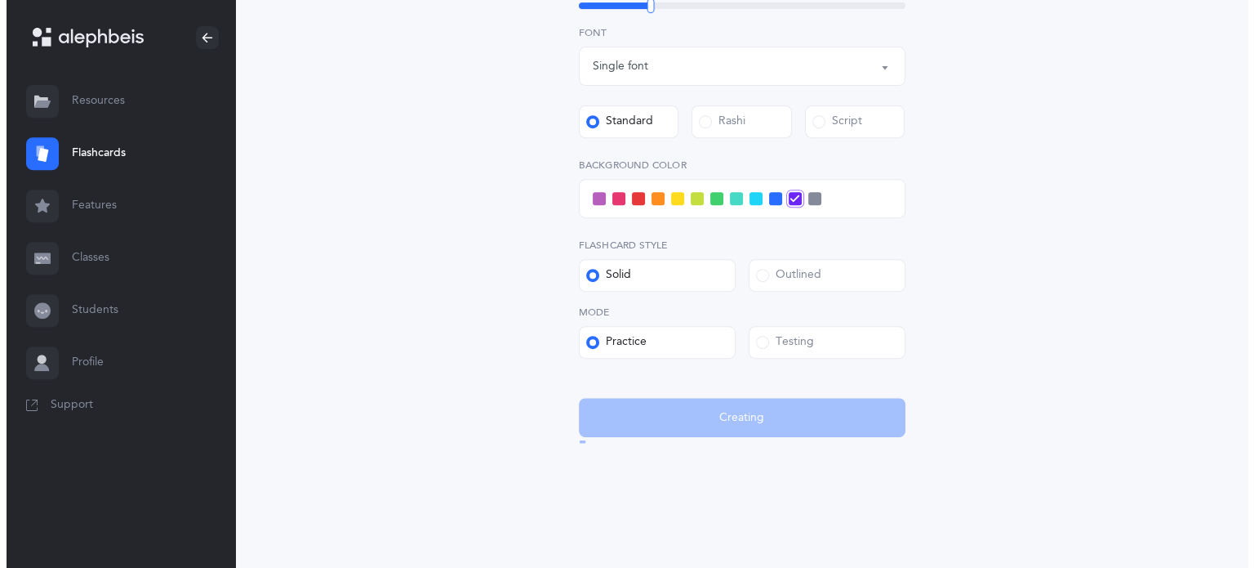
scroll to position [0, 0]
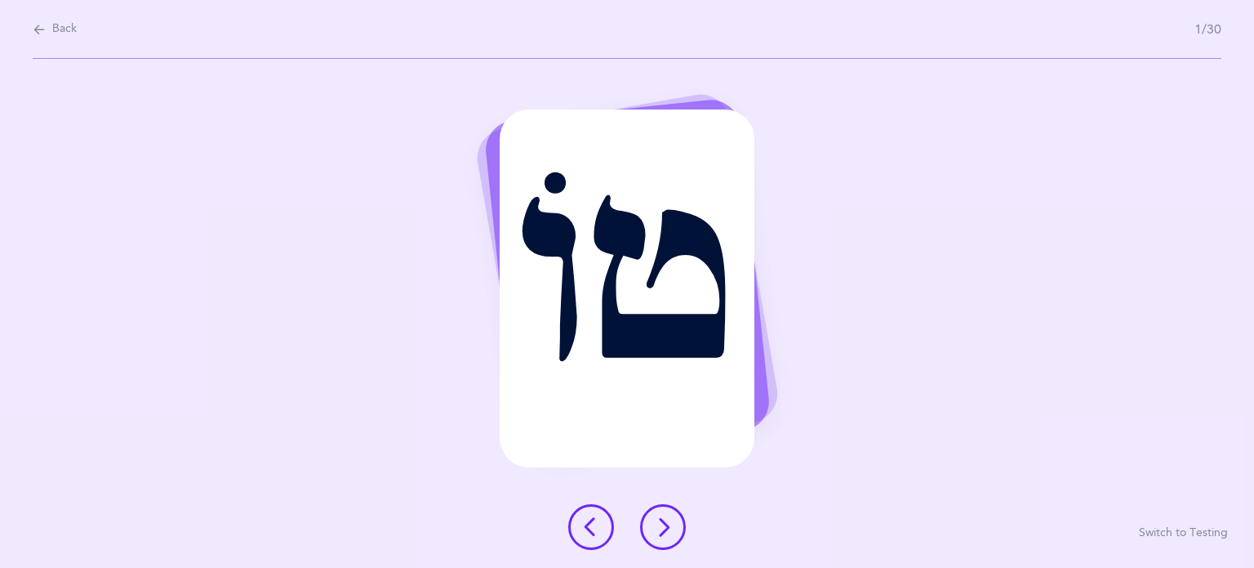
click at [670, 538] on button at bounding box center [663, 527] width 46 height 46
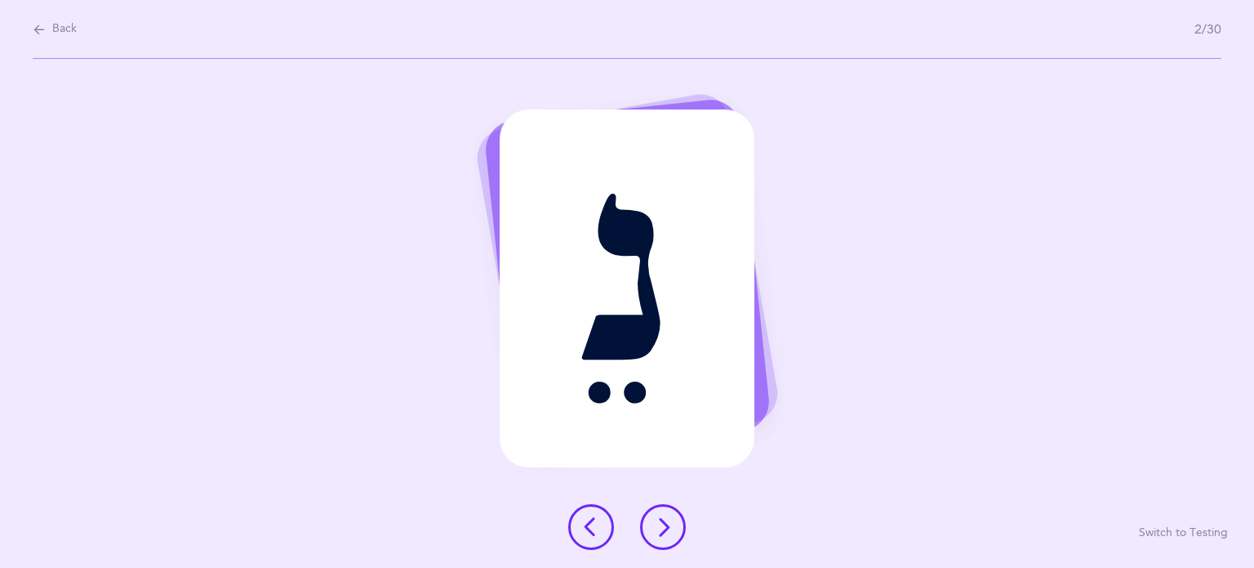
click at [670, 538] on button at bounding box center [663, 527] width 46 height 46
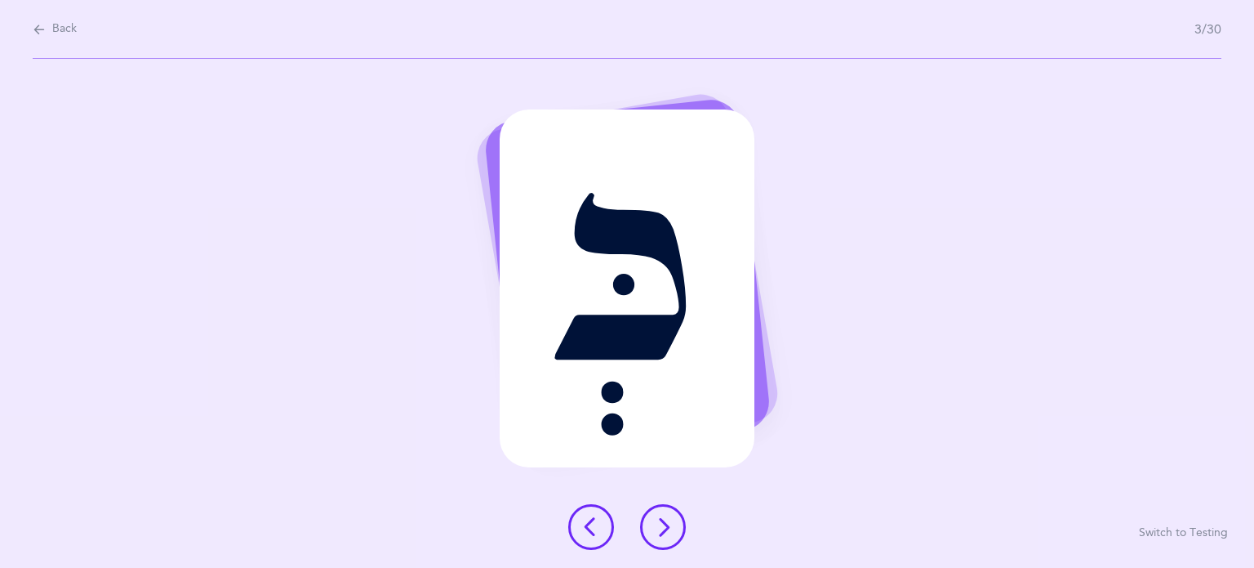
click at [670, 538] on button at bounding box center [663, 527] width 46 height 46
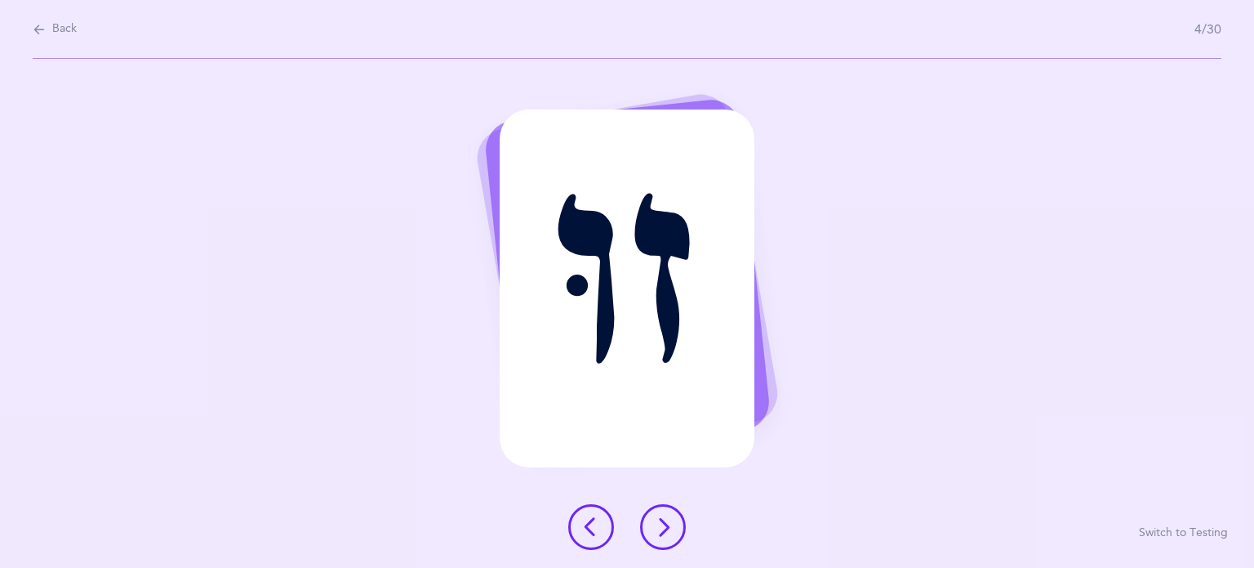
click at [670, 538] on button at bounding box center [663, 527] width 46 height 46
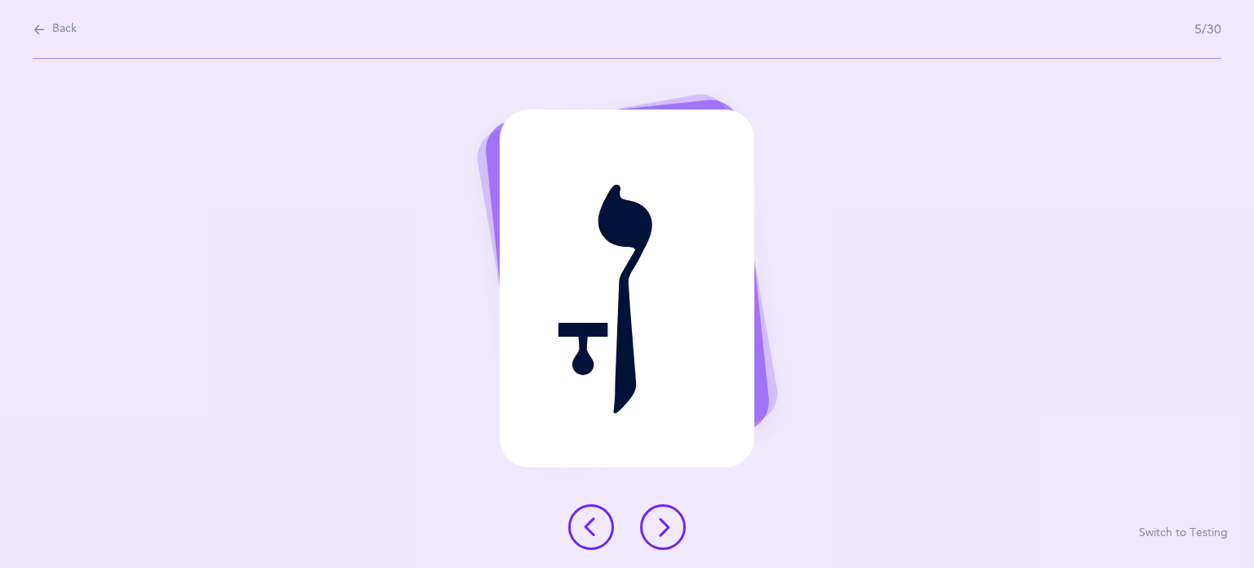
click at [670, 538] on button at bounding box center [663, 527] width 46 height 46
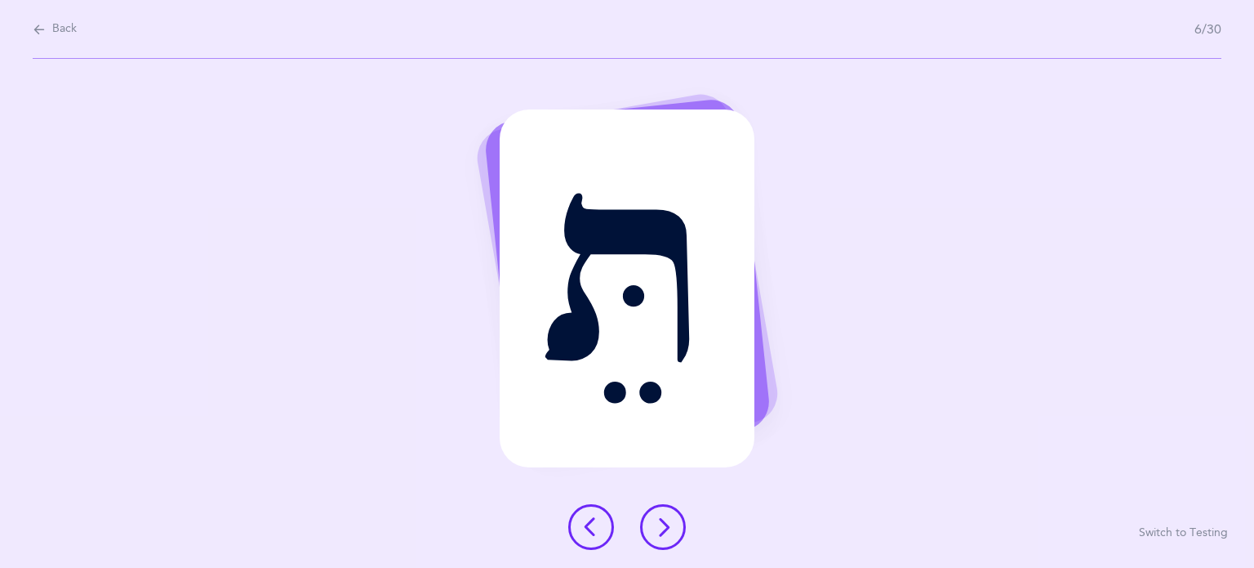
click at [670, 538] on button at bounding box center [663, 527] width 46 height 46
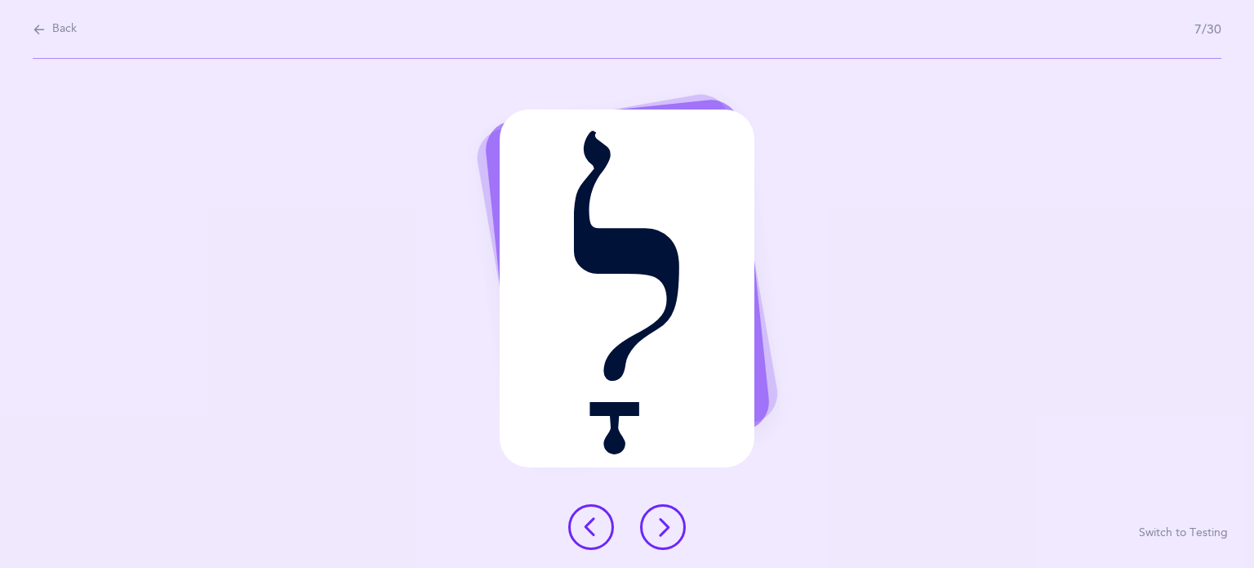
click at [670, 538] on button at bounding box center [663, 527] width 46 height 46
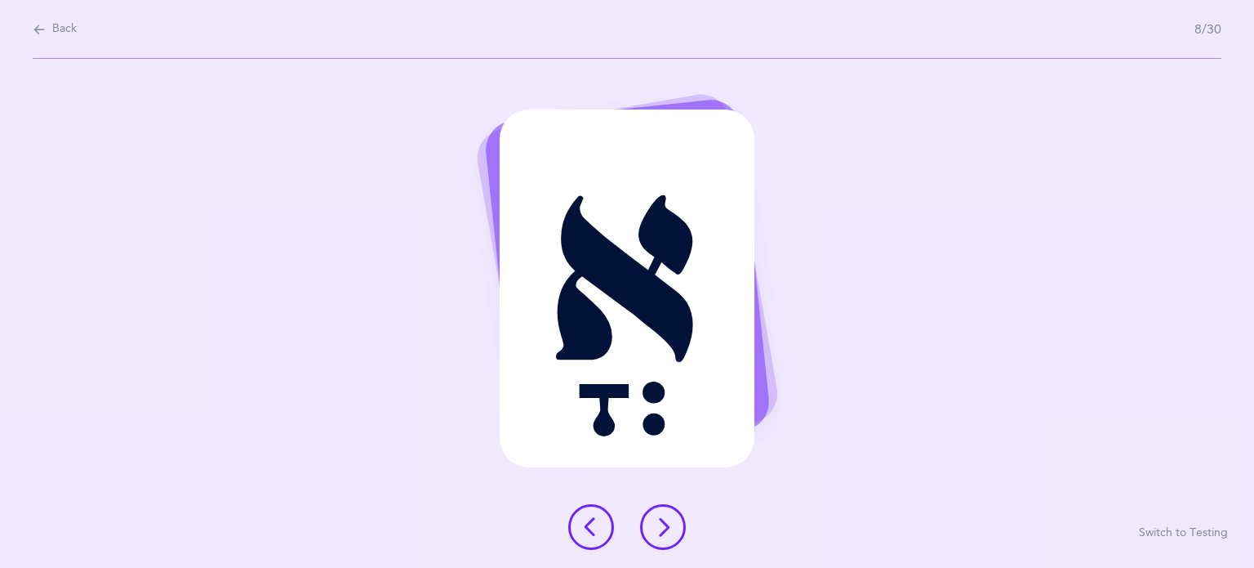
click at [670, 538] on button at bounding box center [663, 527] width 46 height 46
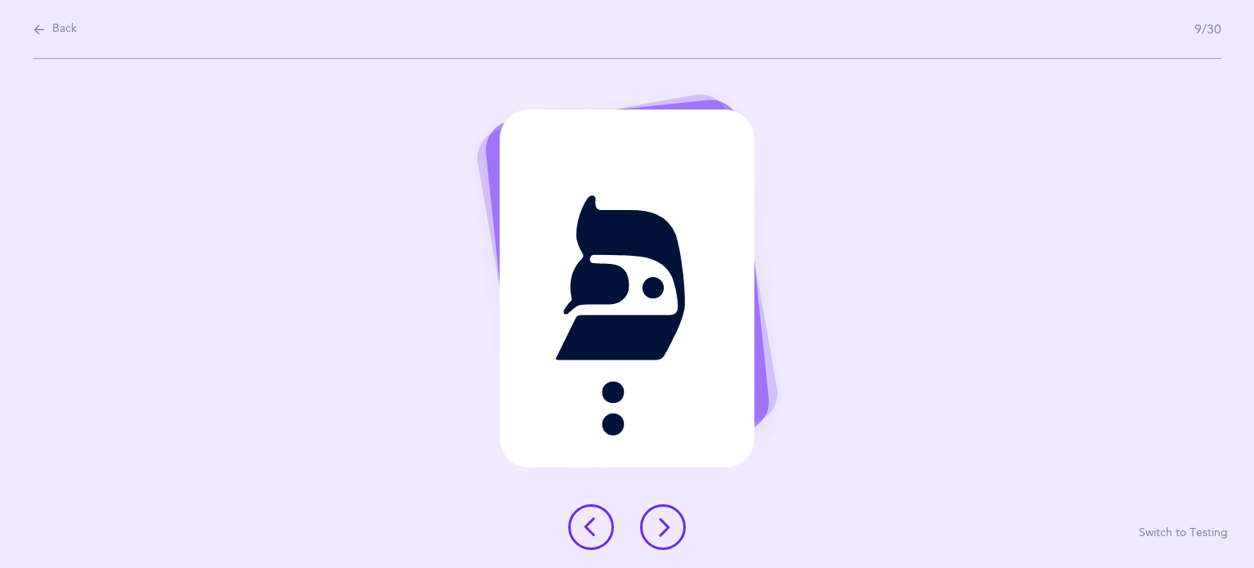
click at [670, 538] on button at bounding box center [663, 527] width 46 height 46
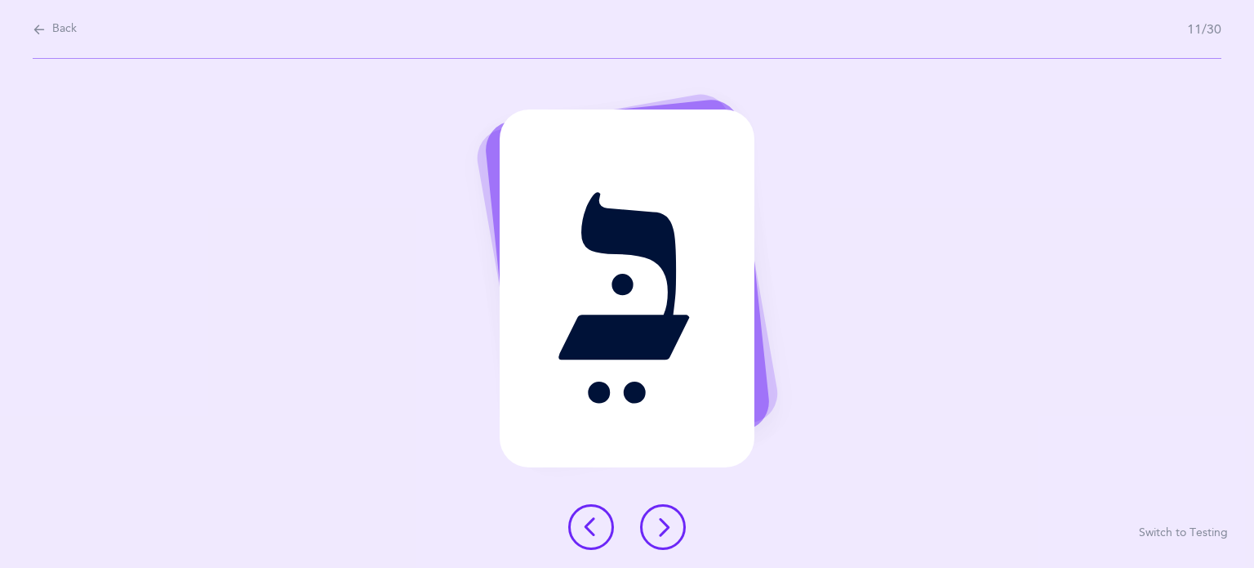
click at [670, 538] on button at bounding box center [663, 527] width 46 height 46
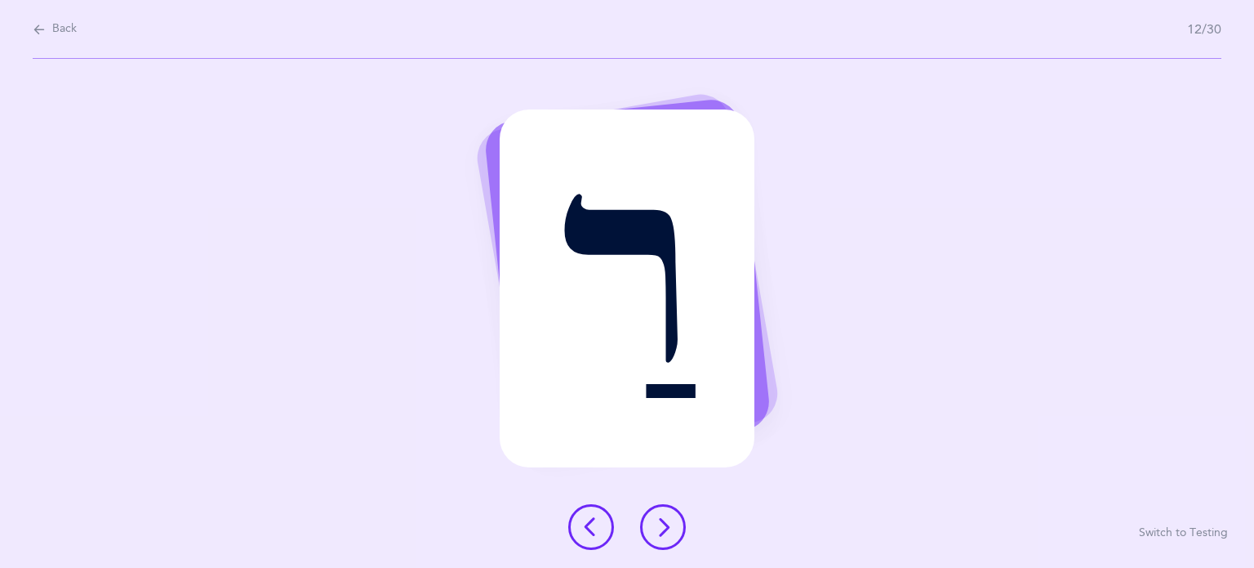
click at [670, 538] on button at bounding box center [663, 527] width 46 height 46
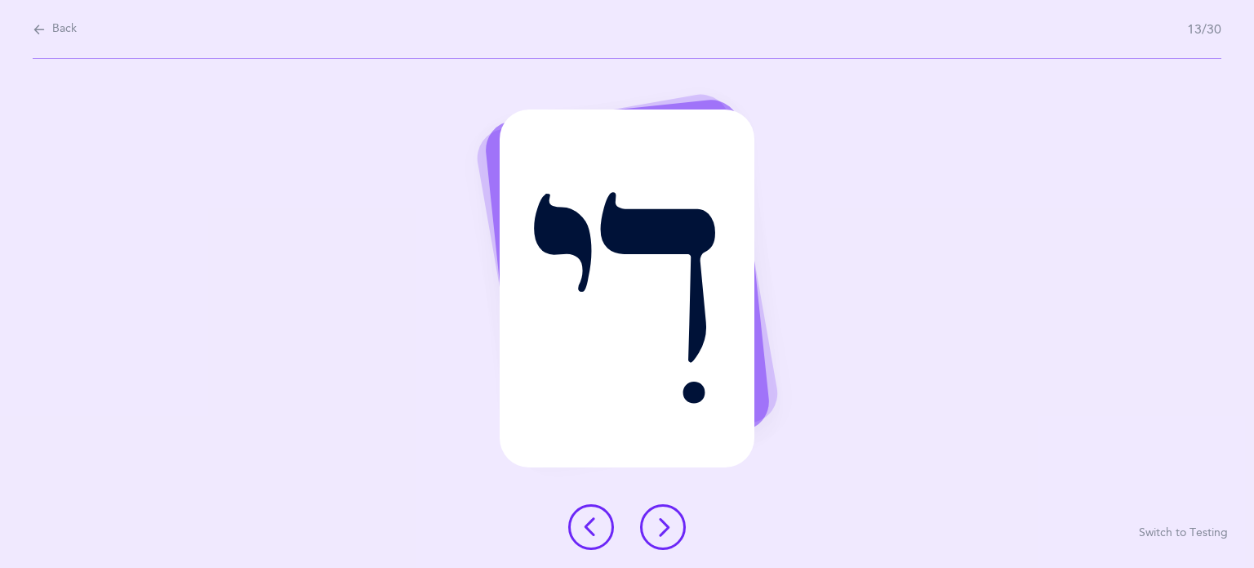
click at [670, 538] on button at bounding box center [663, 527] width 46 height 46
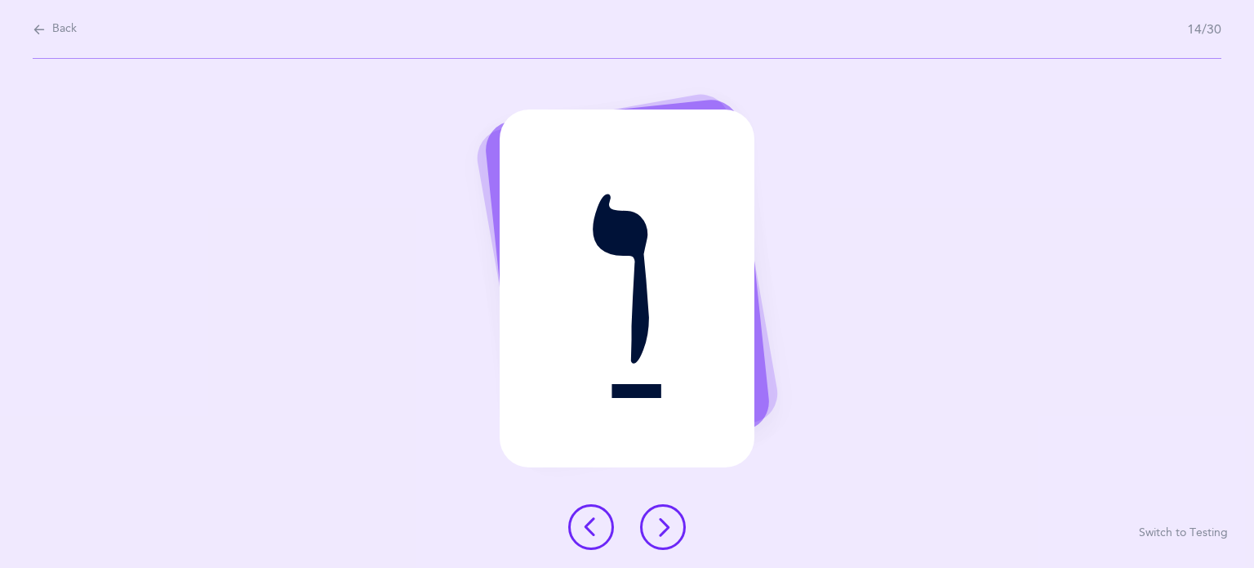
click at [670, 538] on button at bounding box center [663, 527] width 46 height 46
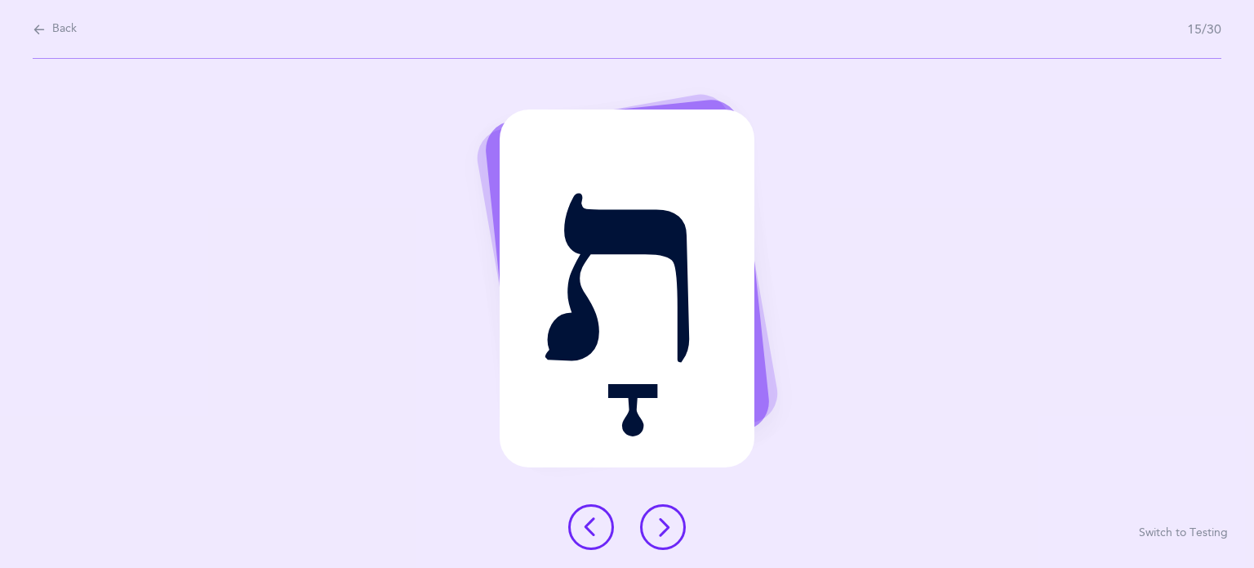
click at [670, 538] on button at bounding box center [663, 527] width 46 height 46
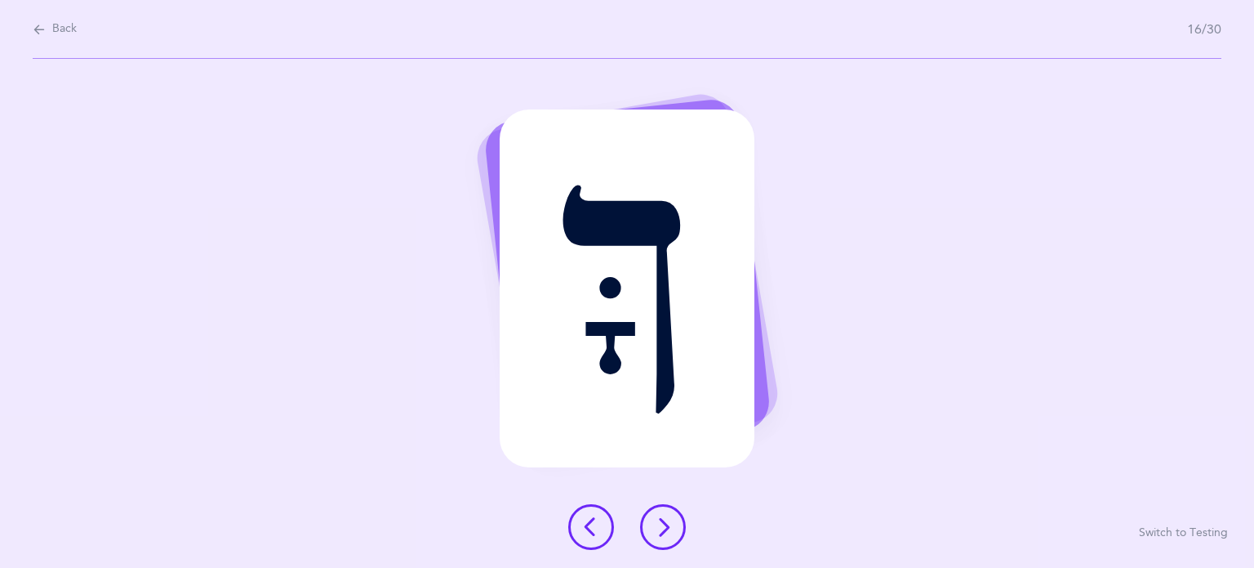
click at [670, 538] on button at bounding box center [663, 527] width 46 height 46
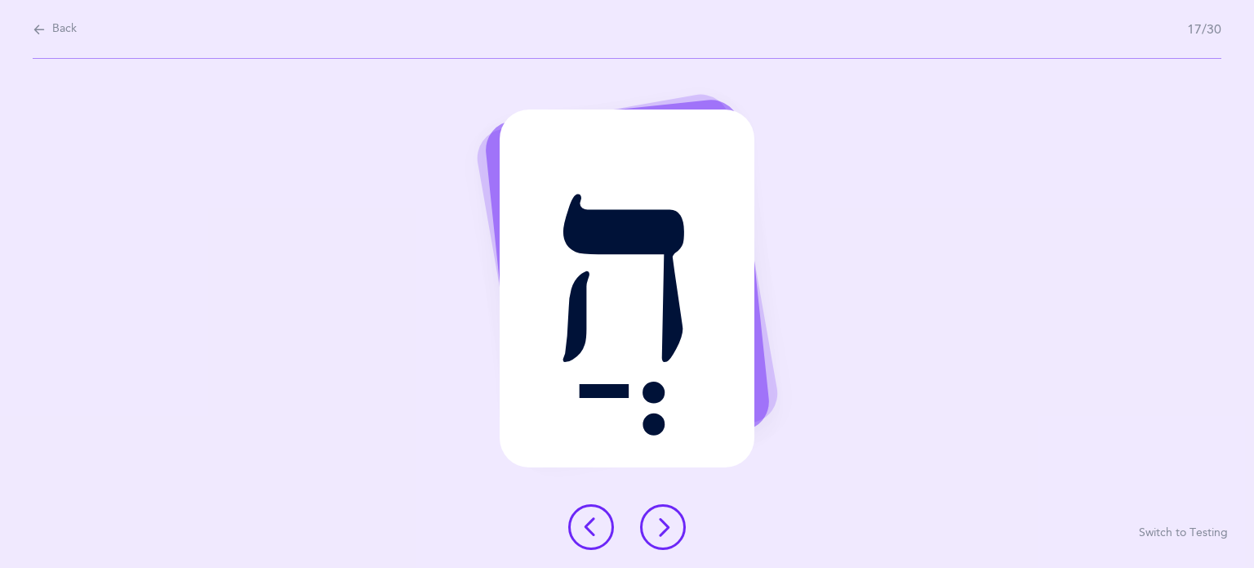
click at [670, 535] on icon at bounding box center [663, 527] width 20 height 20
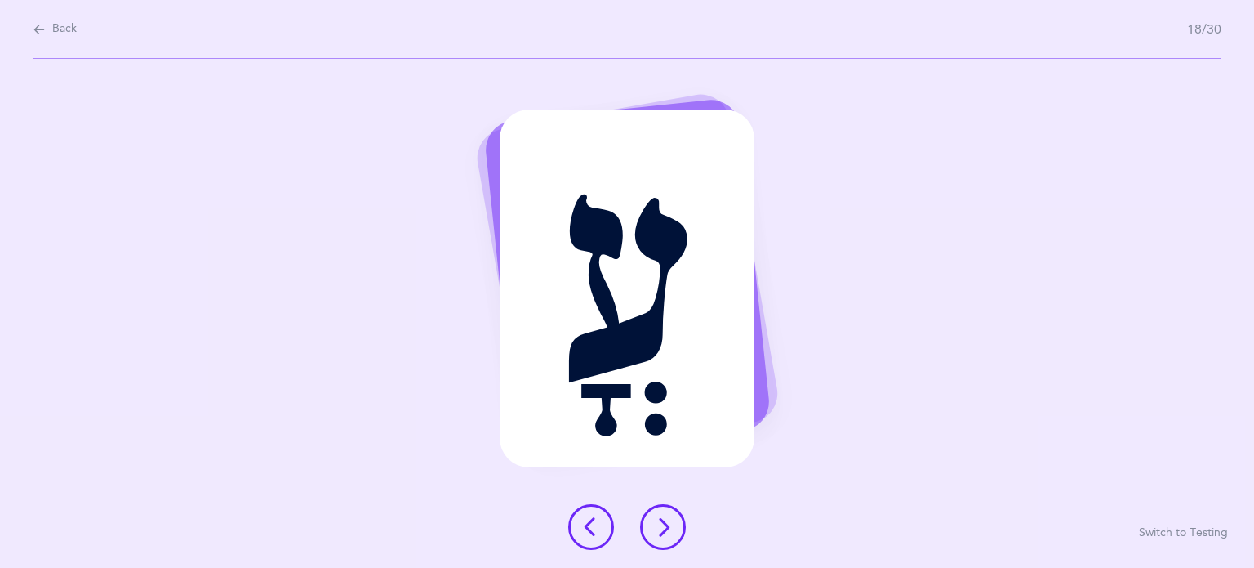
click at [670, 535] on icon at bounding box center [663, 527] width 20 height 20
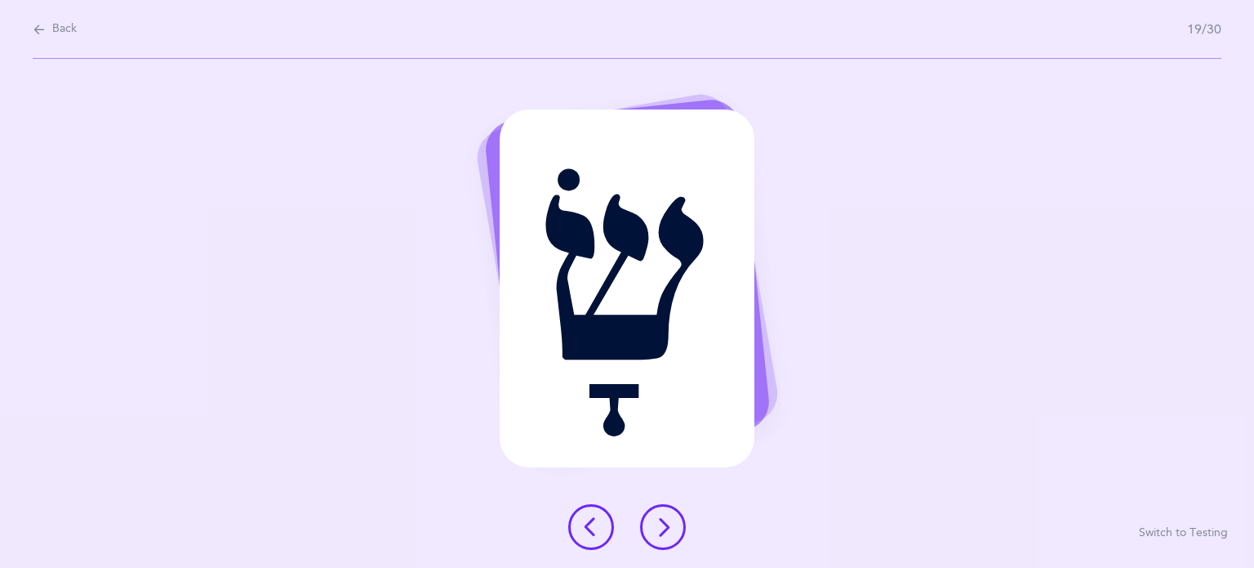
click at [670, 535] on icon at bounding box center [663, 527] width 20 height 20
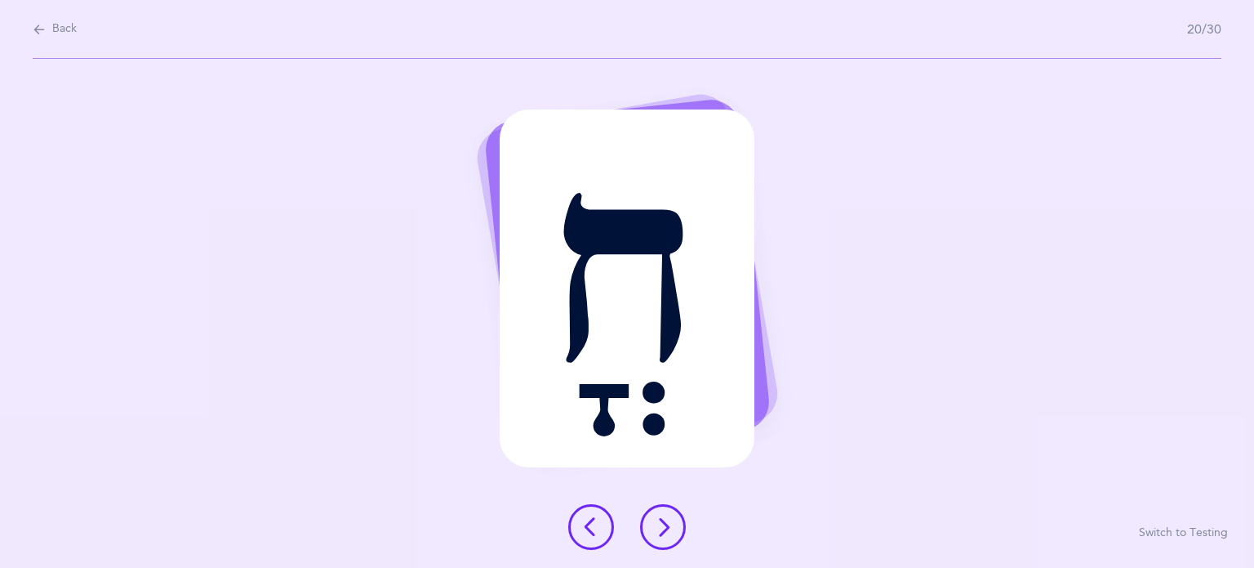
click at [670, 535] on icon at bounding box center [663, 527] width 20 height 20
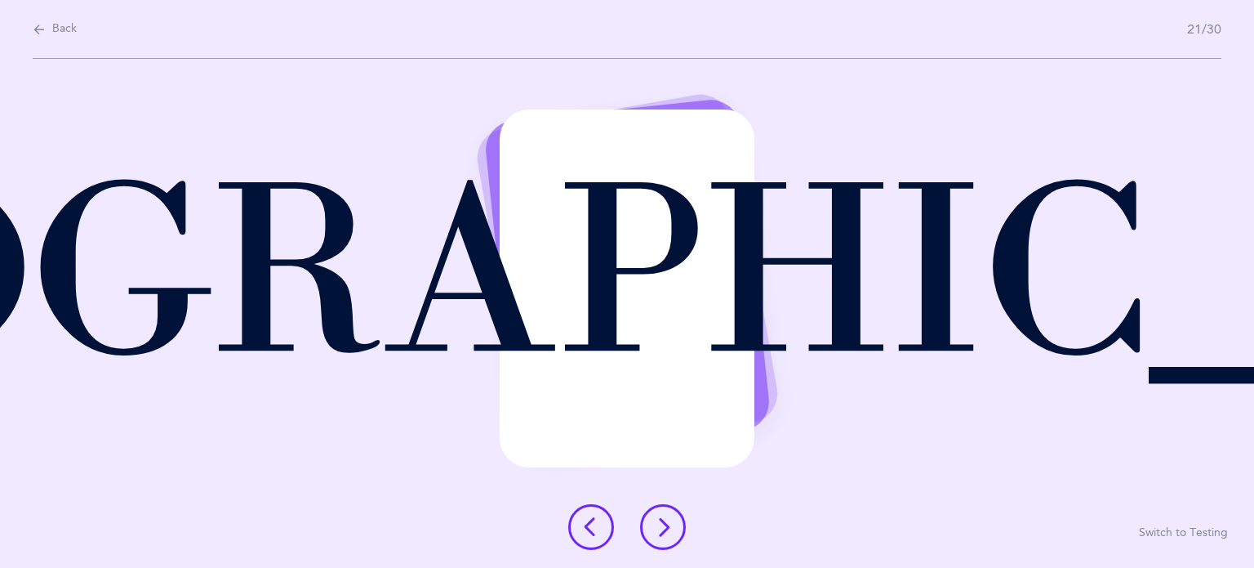
click at [670, 535] on icon at bounding box center [663, 527] width 20 height 20
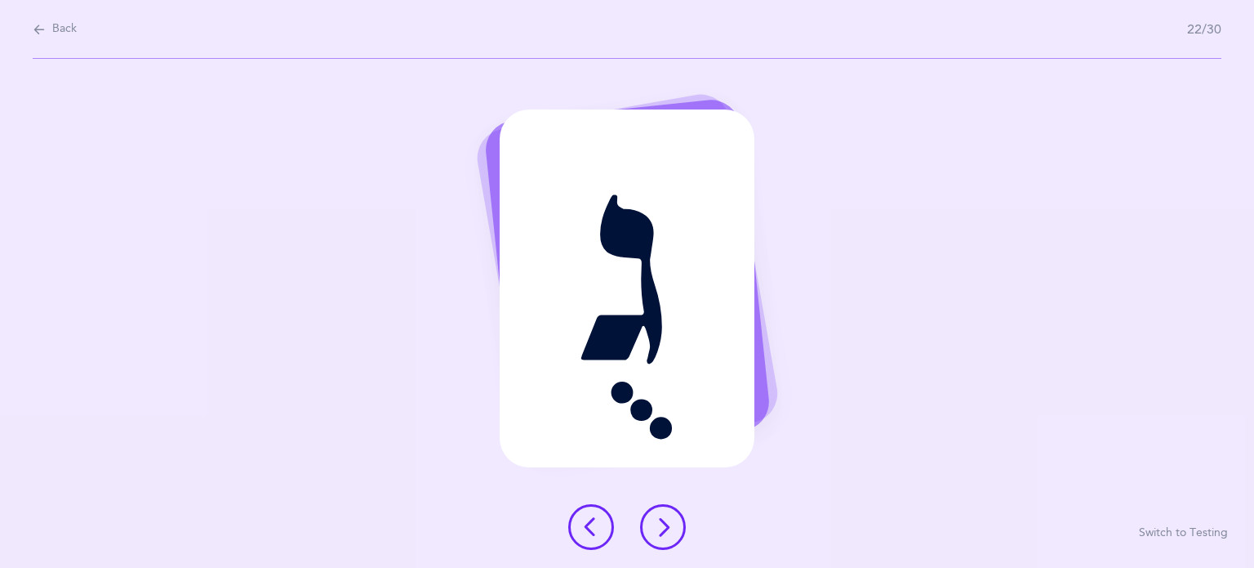
click at [670, 535] on icon at bounding box center [663, 527] width 20 height 20
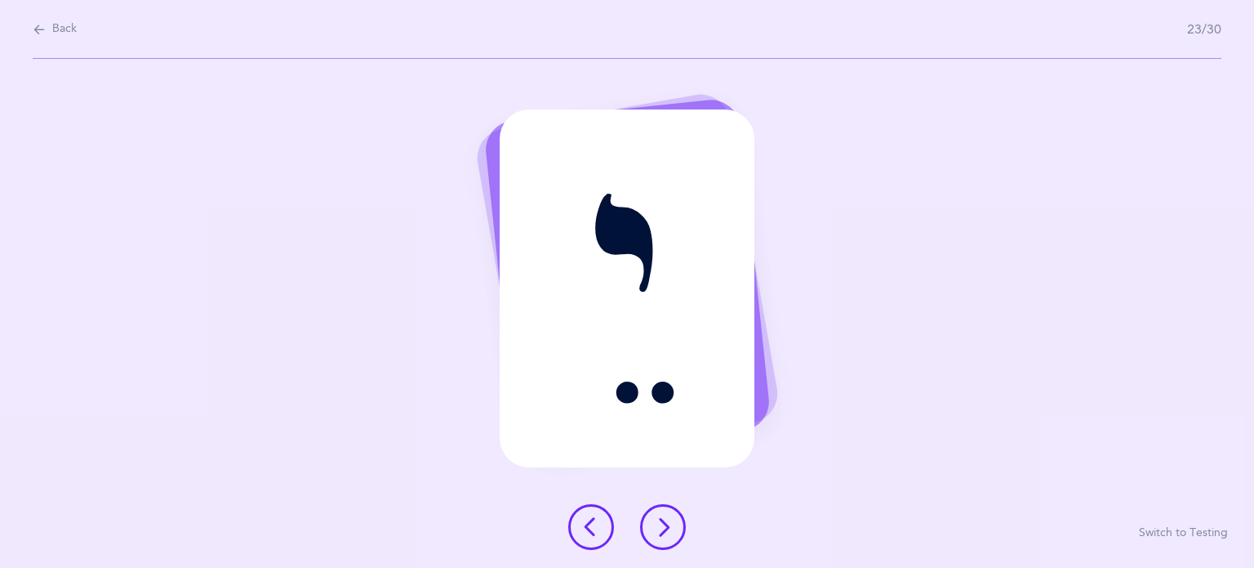
click at [670, 535] on icon at bounding box center [663, 527] width 20 height 20
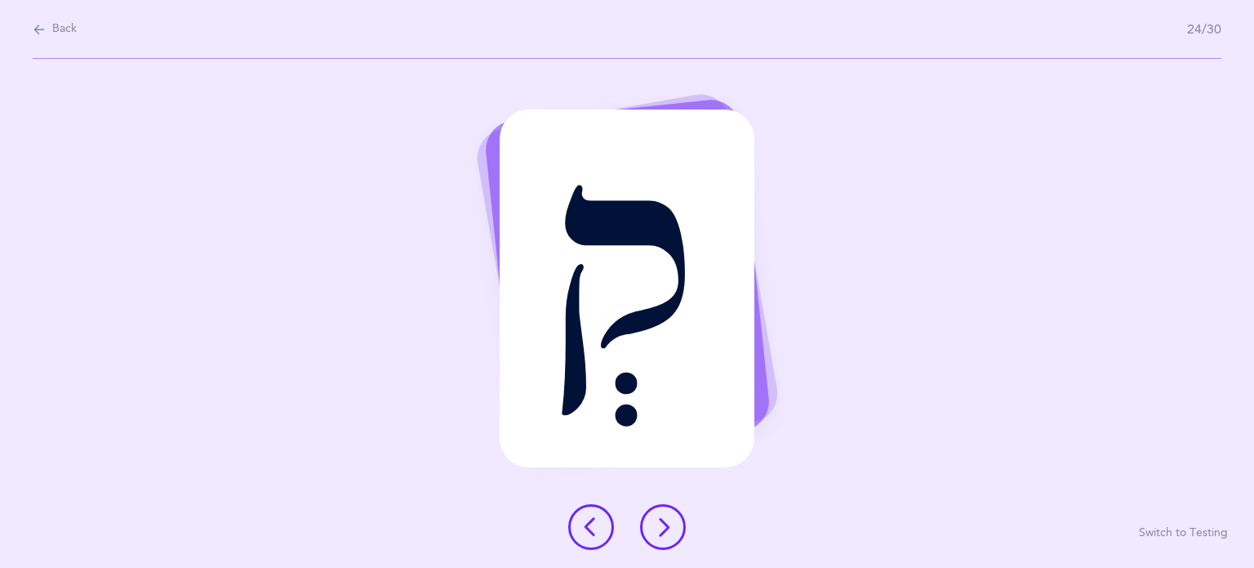
click at [670, 535] on icon at bounding box center [663, 527] width 20 height 20
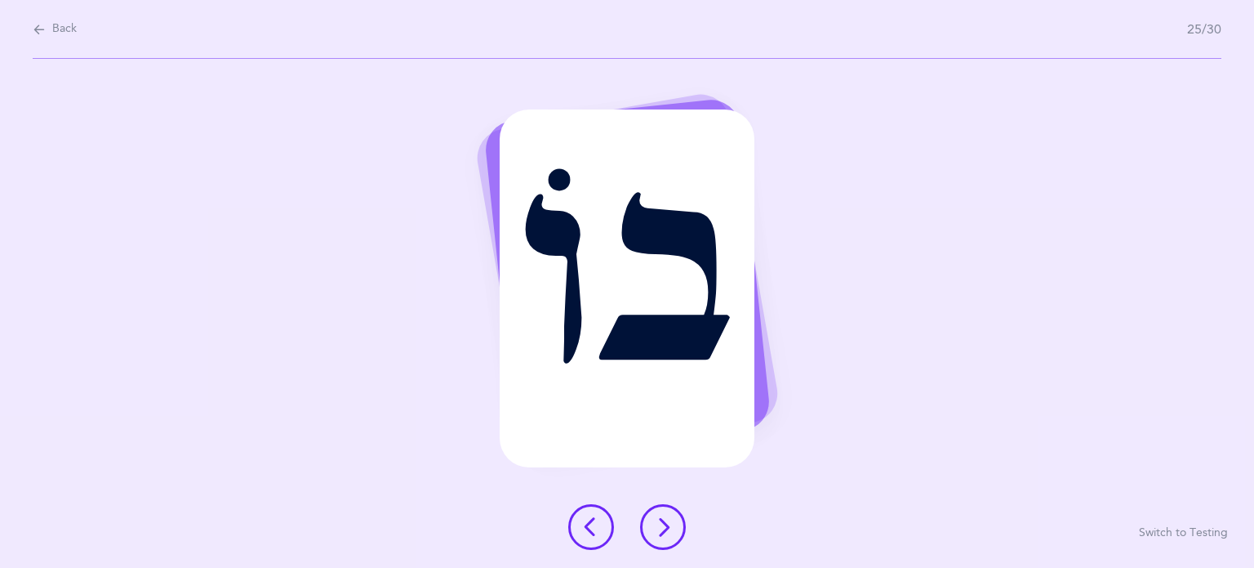
click at [670, 535] on icon at bounding box center [663, 527] width 20 height 20
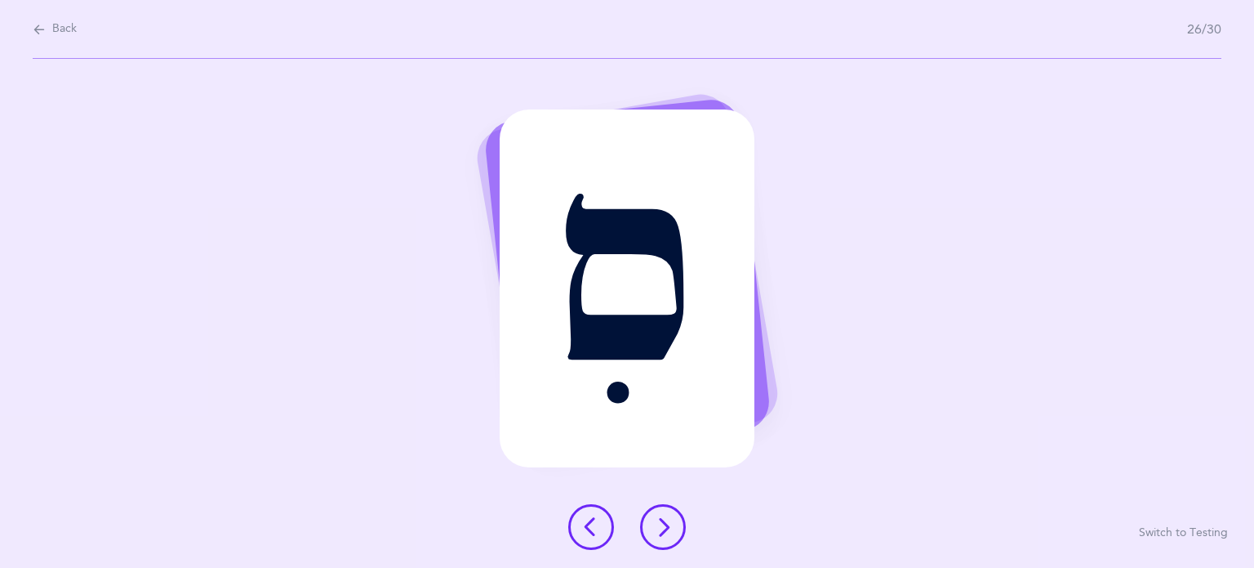
click at [670, 535] on icon at bounding box center [663, 527] width 20 height 20
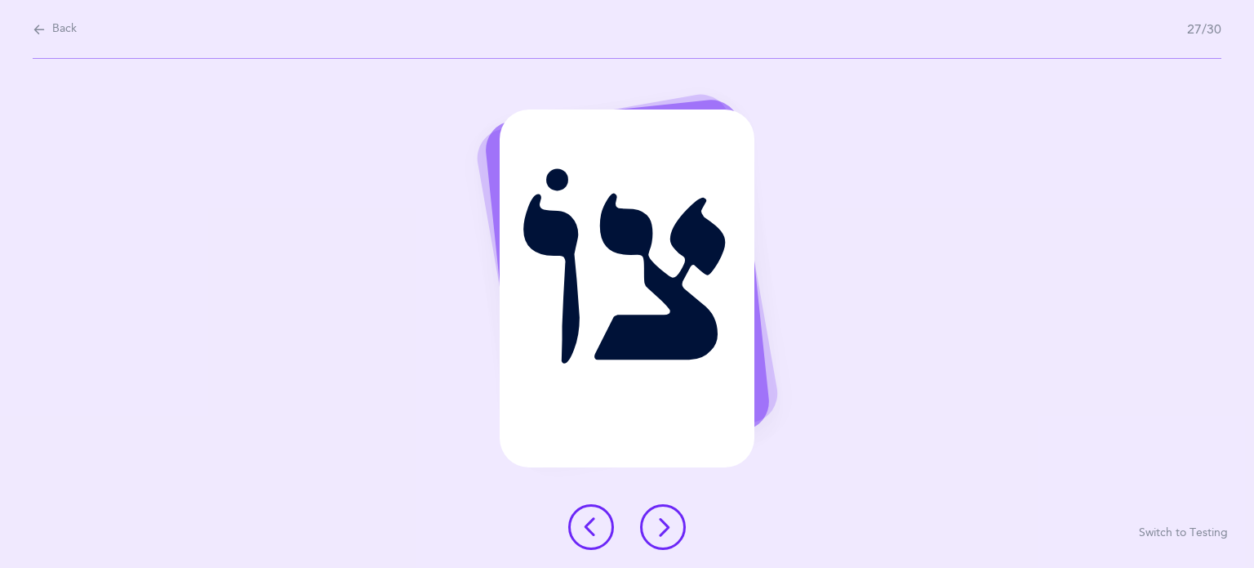
click at [670, 535] on icon at bounding box center [663, 527] width 20 height 20
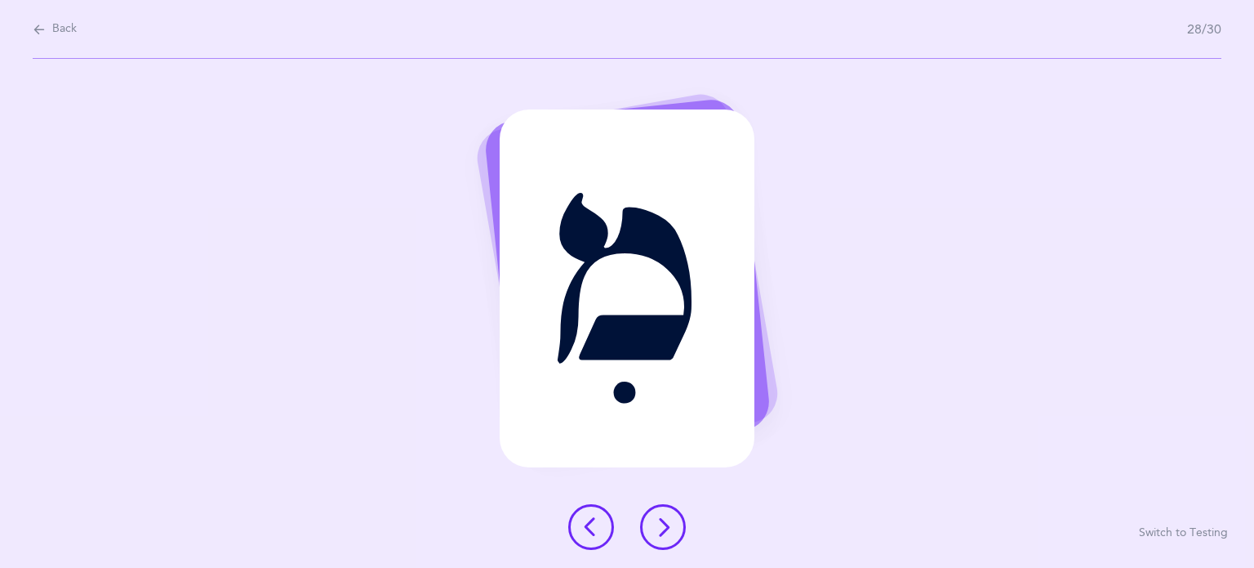
click at [670, 535] on icon at bounding box center [663, 527] width 20 height 20
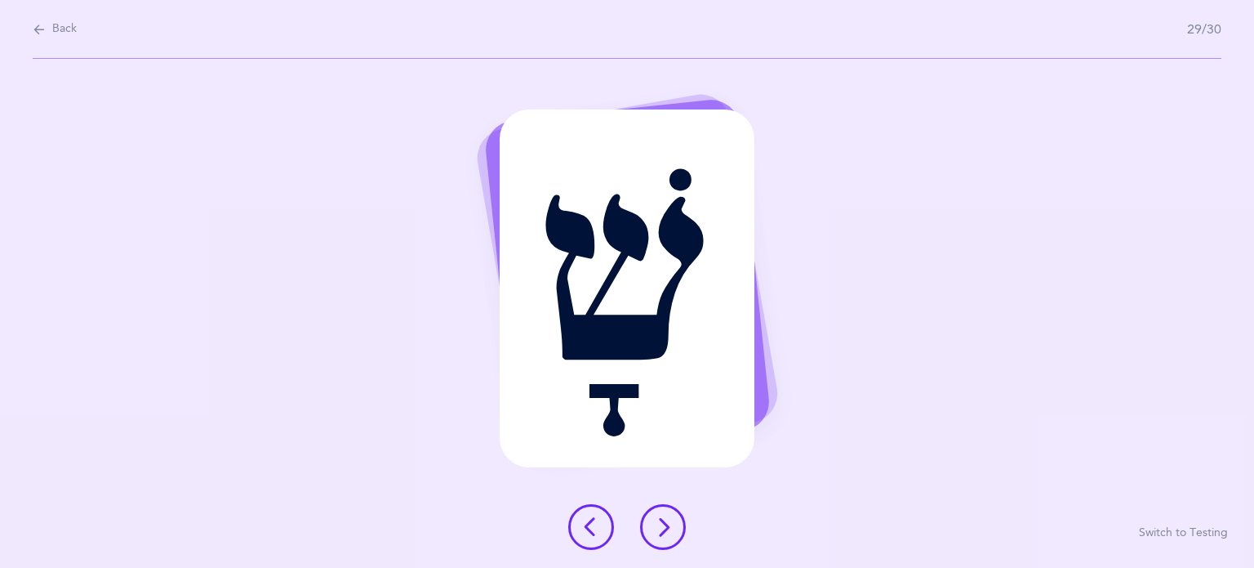
click at [670, 535] on icon at bounding box center [663, 527] width 20 height 20
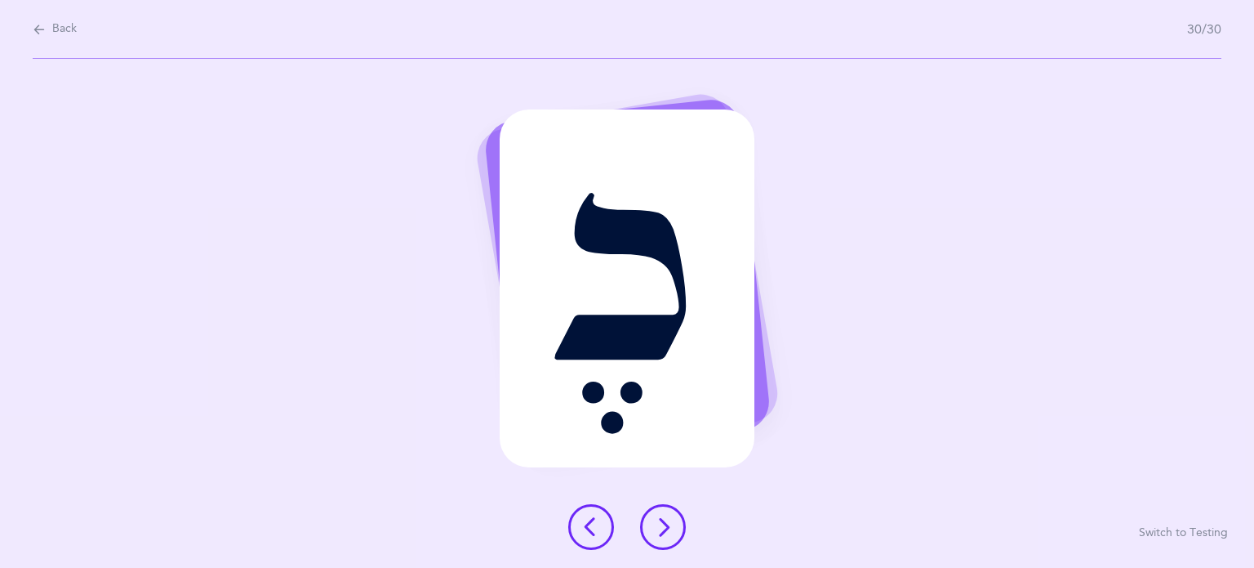
click at [670, 535] on icon at bounding box center [663, 527] width 20 height 20
